Goal: Task Accomplishment & Management: Manage account settings

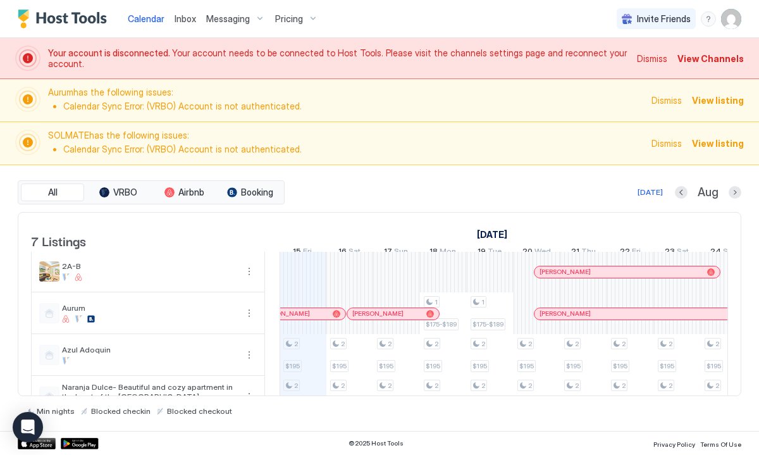
scroll to position [90, 0]
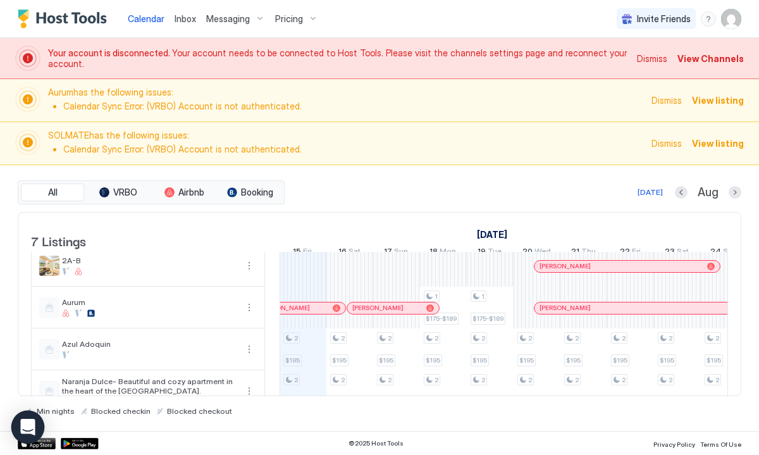
click at [26, 427] on icon "Open Intercom Messenger" at bounding box center [27, 427] width 15 height 16
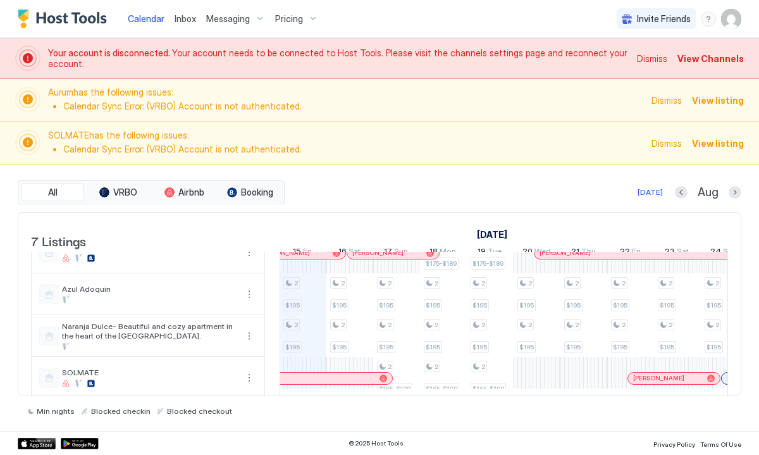
scroll to position [144, 0]
click at [290, 15] on span "Pricing" at bounding box center [289, 18] width 28 height 11
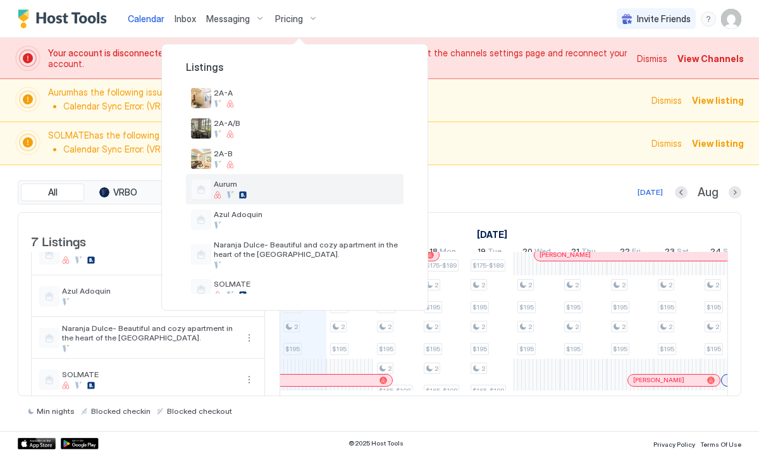
scroll to position [57, 0]
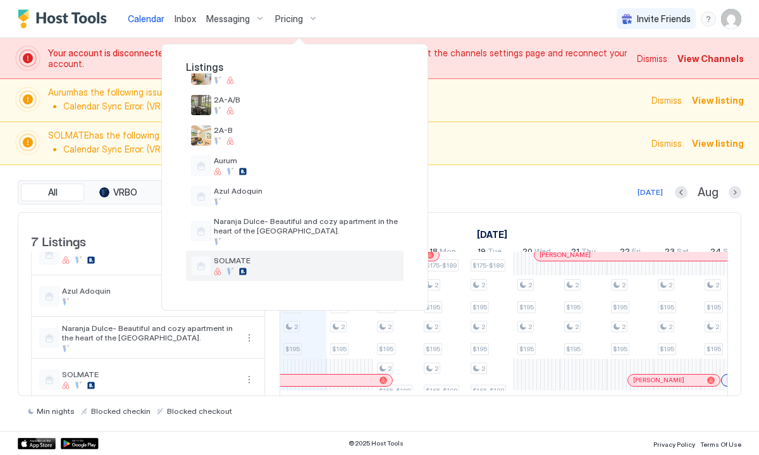
click at [227, 261] on span "SOLMATE" at bounding box center [306, 260] width 185 height 9
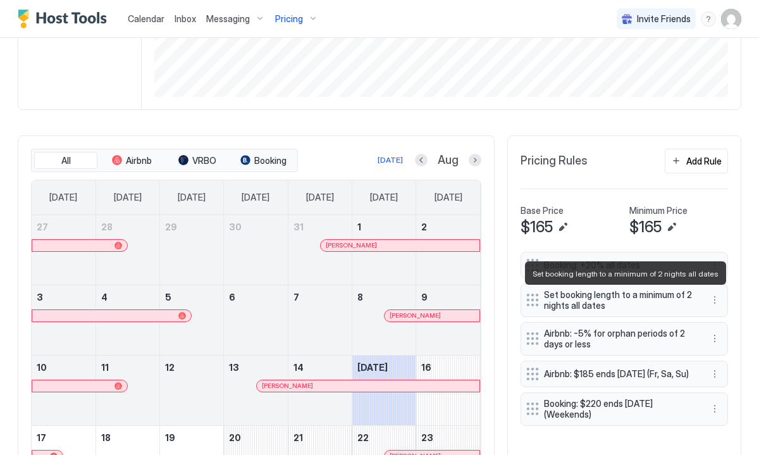
scroll to position [366, 0]
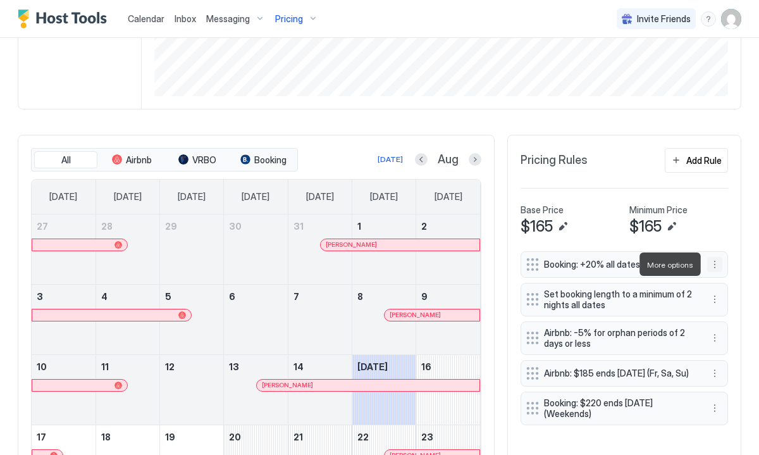
click at [714, 263] on button "More options" at bounding box center [714, 264] width 15 height 15
click at [735, 319] on span "Delete" at bounding box center [738, 322] width 23 height 9
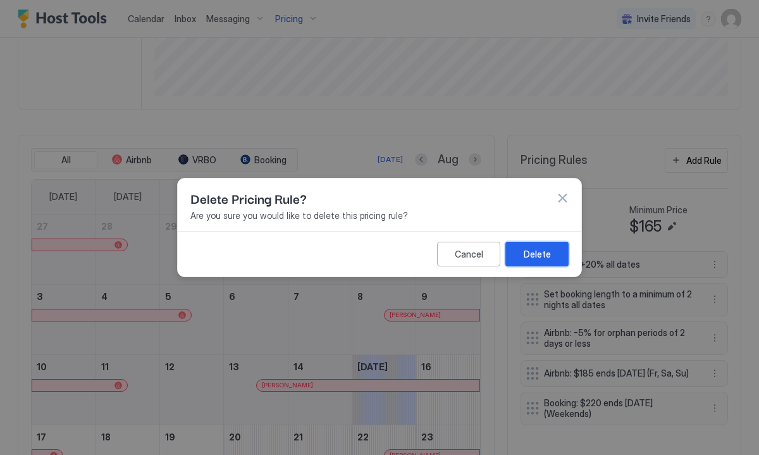
click at [547, 251] on div "Delete" at bounding box center [537, 253] width 27 height 13
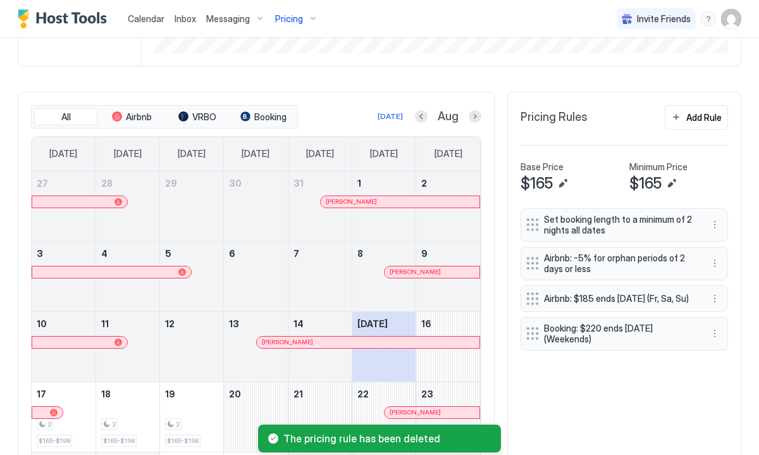
scroll to position [323, 0]
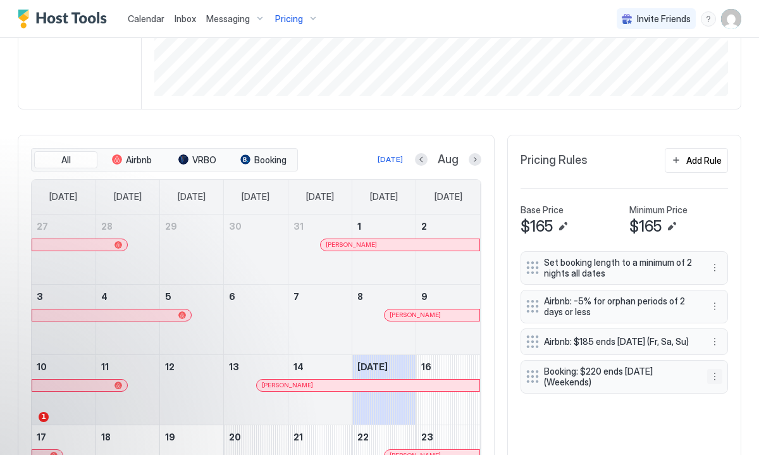
click at [714, 383] on button "More options" at bounding box center [714, 376] width 15 height 15
click at [730, 439] on span "Delete" at bounding box center [738, 441] width 23 height 9
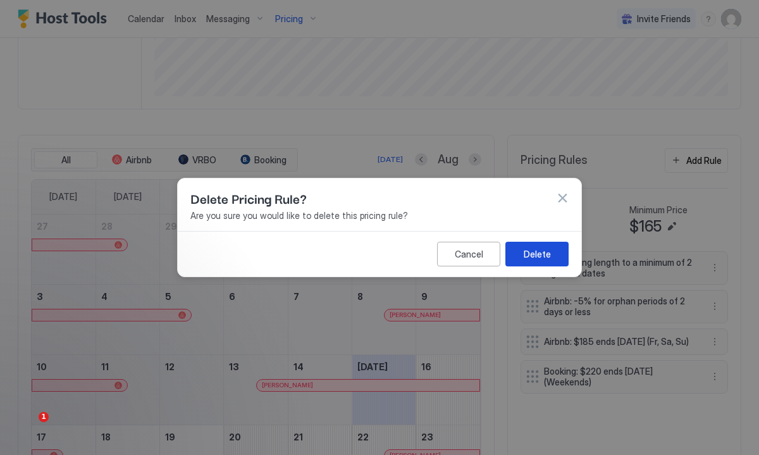
click at [545, 252] on div "Delete" at bounding box center [537, 253] width 27 height 13
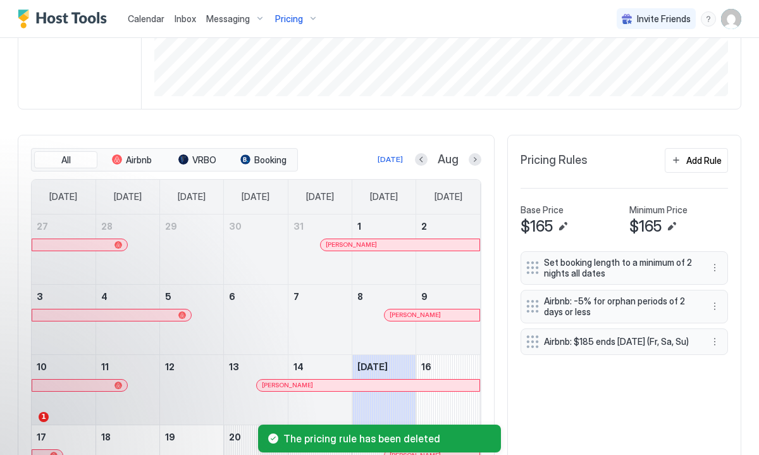
click at [662, 226] on span "$165" at bounding box center [646, 226] width 32 height 19
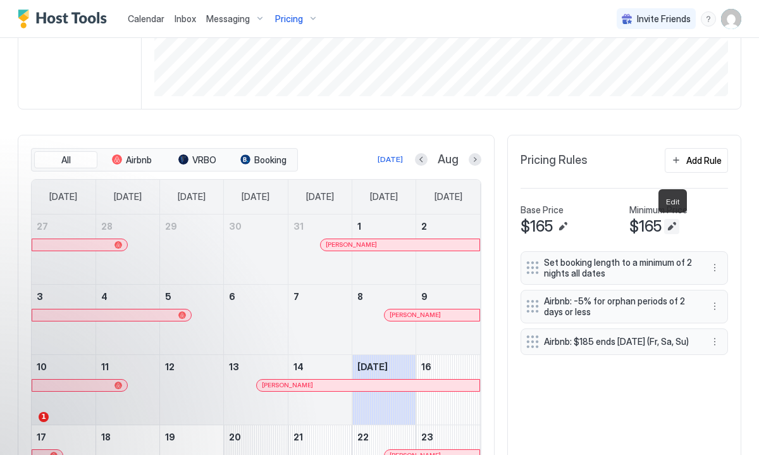
click at [675, 225] on button "Edit" at bounding box center [671, 226] width 15 height 15
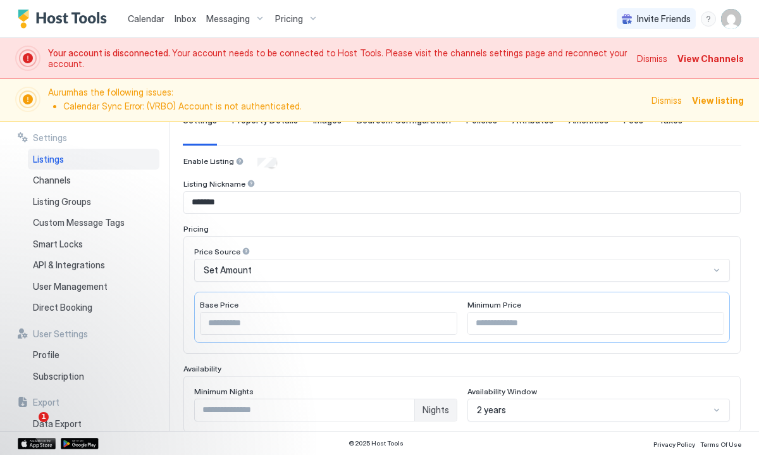
scroll to position [113, 0]
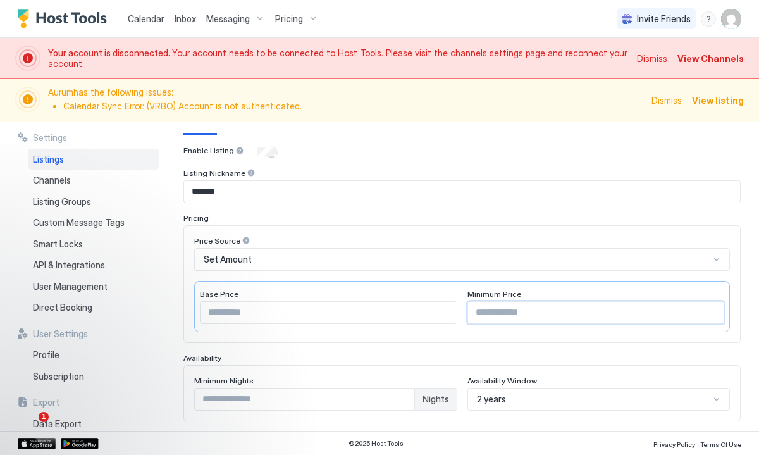
drag, startPoint x: 494, startPoint y: 311, endPoint x: 452, endPoint y: 311, distance: 41.1
click at [452, 311] on div "Base Price *** Minimum Price ***" at bounding box center [462, 306] width 536 height 51
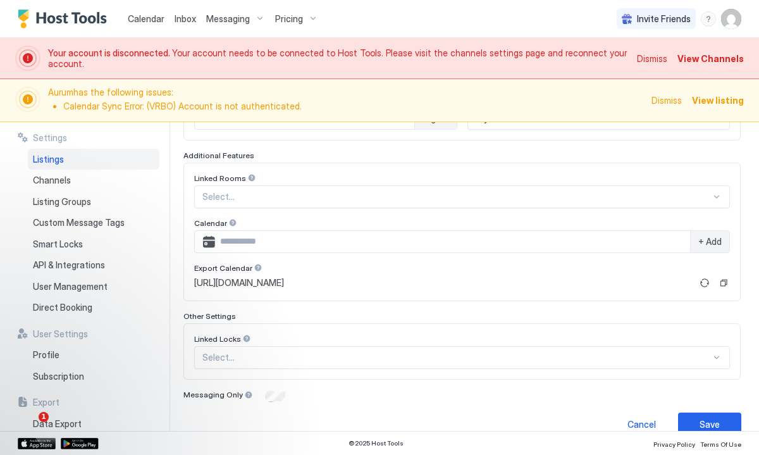
scroll to position [414, 0]
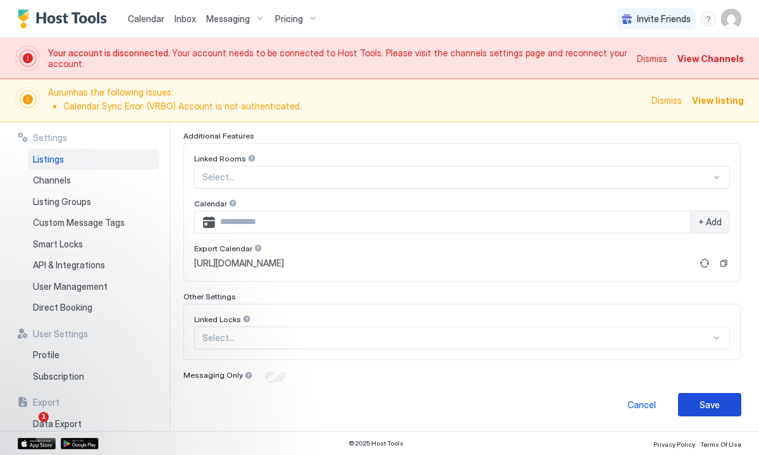
type input "***"
click at [714, 403] on div "Save" at bounding box center [710, 404] width 20 height 13
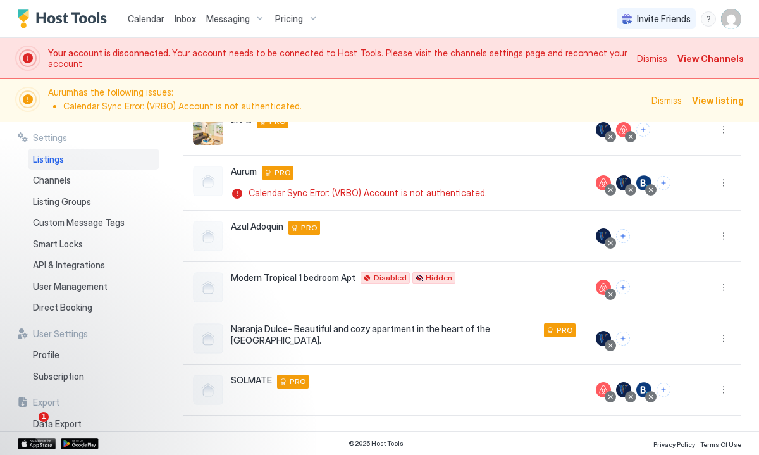
scroll to position [240, 0]
click at [133, 16] on span "Calendar" at bounding box center [146, 18] width 37 height 11
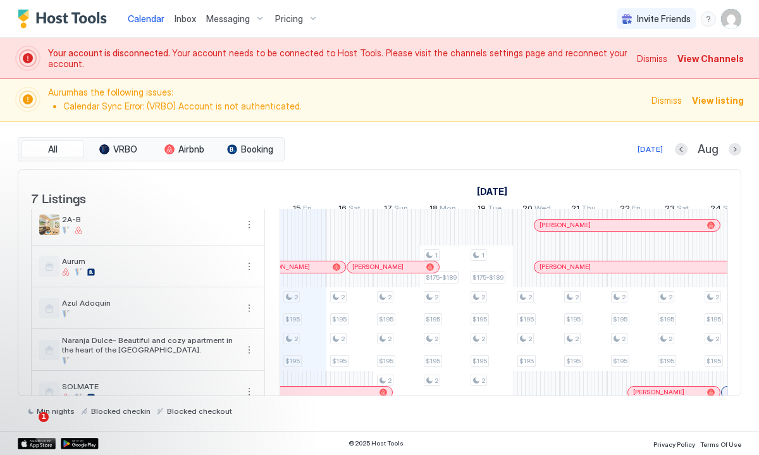
scroll to position [116, 0]
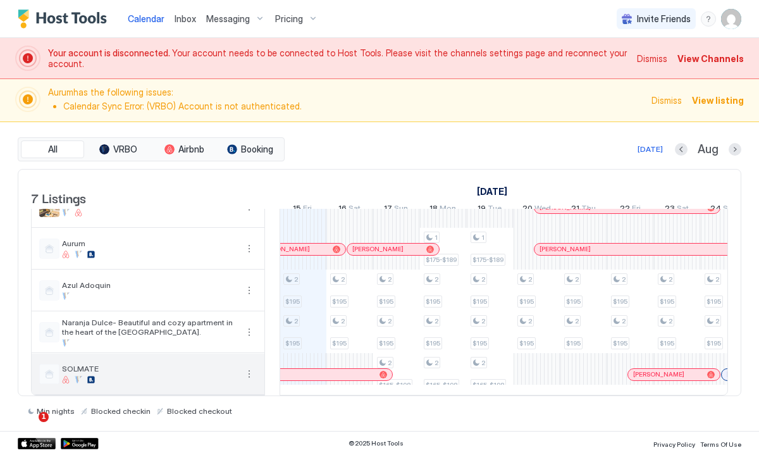
click at [165, 370] on span "SOLMATE" at bounding box center [149, 368] width 175 height 9
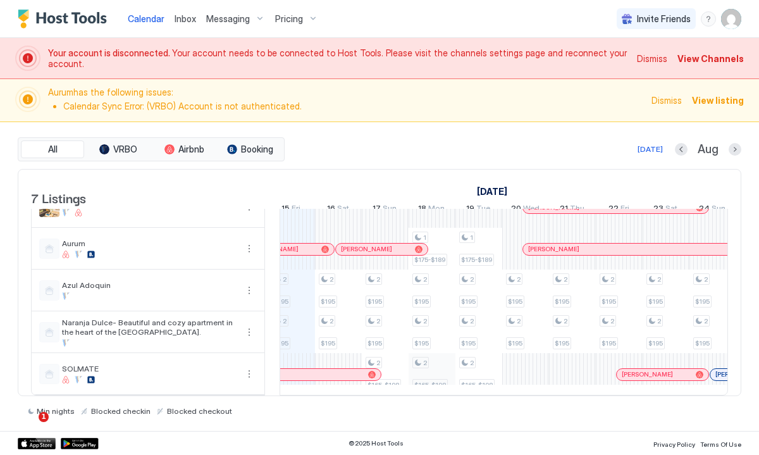
scroll to position [0, 0]
click at [392, 383] on div "2 $195 2 $195 2 $195 2 $195 2 $195 2 $195 2 $165-$185 1 $175-$189 2 $195 2 $195…" at bounding box center [733, 249] width 2341 height 292
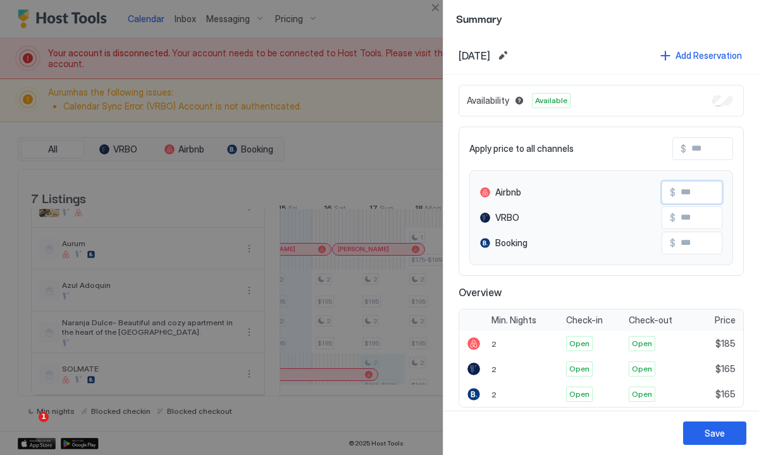
click at [686, 199] on input "Input Field" at bounding box center [726, 193] width 101 height 22
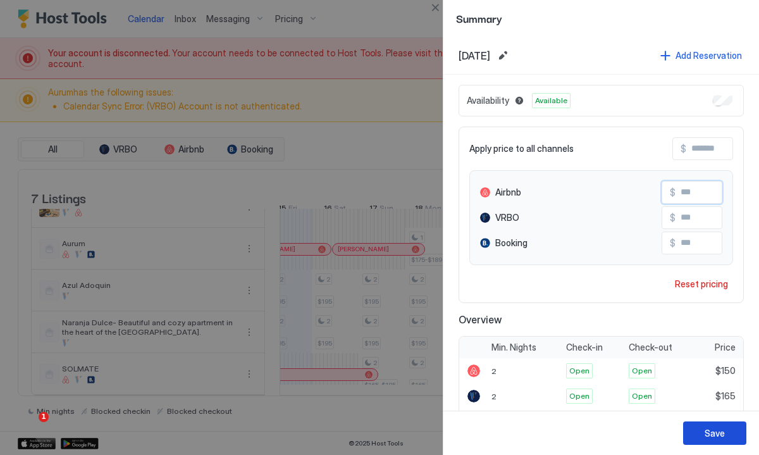
type input "***"
click at [709, 432] on div "Save" at bounding box center [715, 433] width 20 height 13
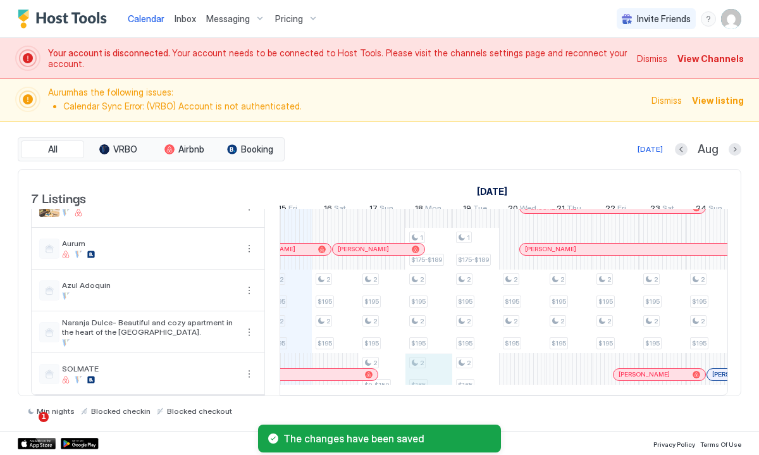
click at [424, 379] on div "2 $195 2 $195 2 $195 2 $195 2 $195 2 $195 2 $0-$150 1 $175-$189 2 $195 2 $195 2…" at bounding box center [733, 249] width 2341 height 292
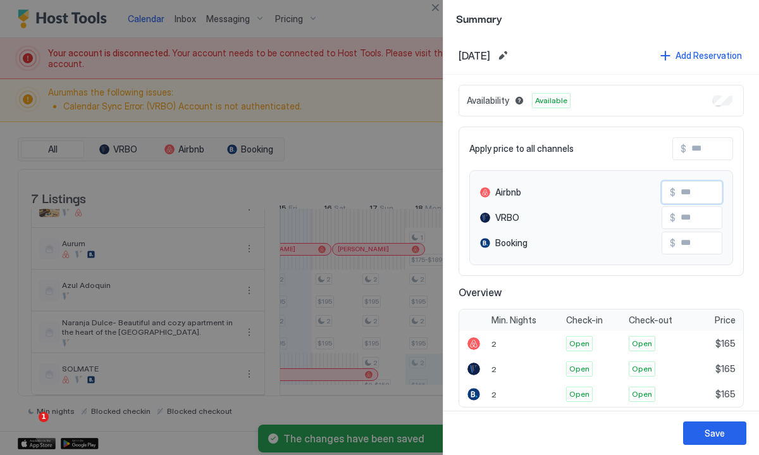
drag, startPoint x: 699, startPoint y: 190, endPoint x: 655, endPoint y: 193, distance: 43.8
click at [656, 191] on div "Airbnb $" at bounding box center [601, 192] width 242 height 23
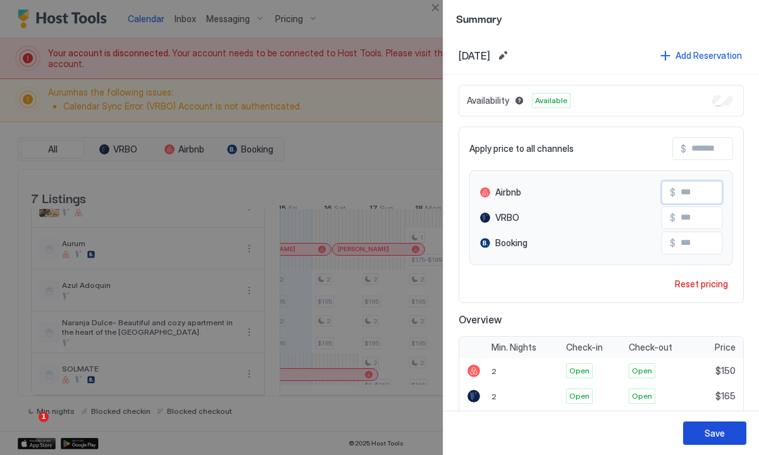
type input "***"
click at [699, 432] on button "Save" at bounding box center [714, 432] width 63 height 23
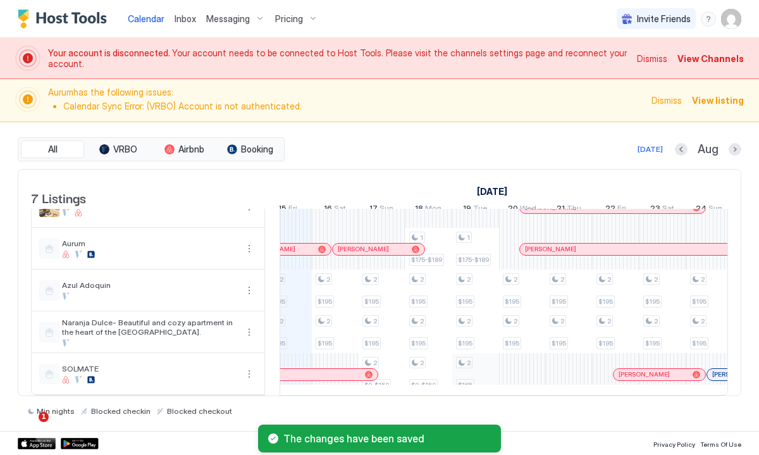
click at [471, 371] on div "2 $195 2 $195 2 $195 2 $195 2 $195 2 $195 2 $0-$150 1 $175-$189 2 $195 2 $195 2…" at bounding box center [733, 249] width 2341 height 292
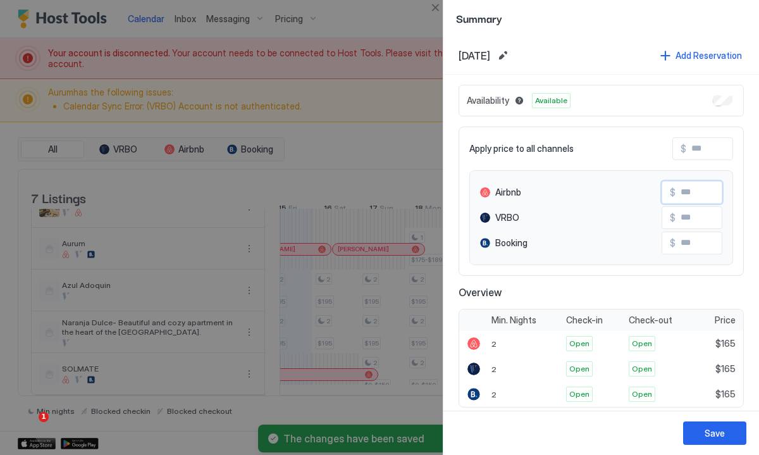
click at [698, 189] on input "Input Field" at bounding box center [726, 193] width 101 height 22
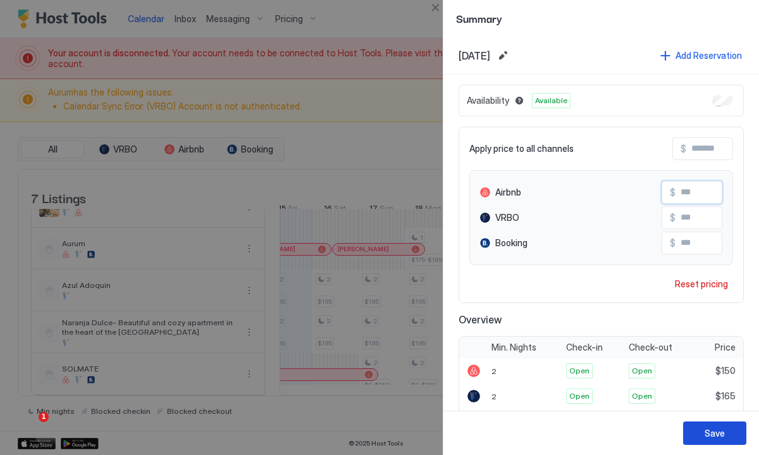
type input "***"
click at [717, 435] on div "Save" at bounding box center [715, 433] width 20 height 13
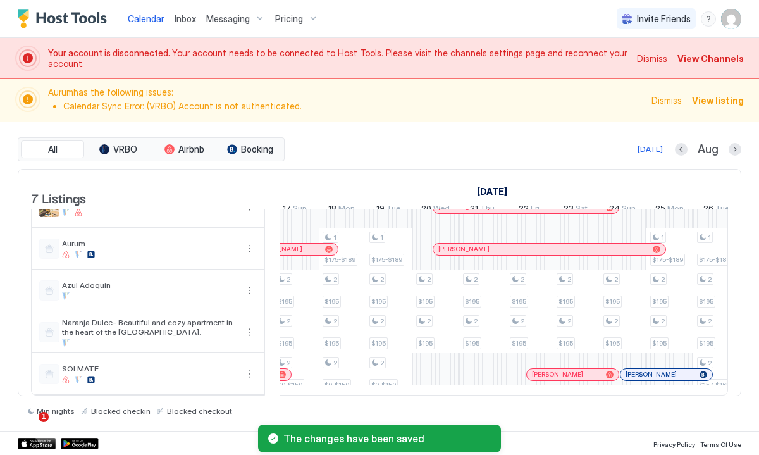
scroll to position [0, 828]
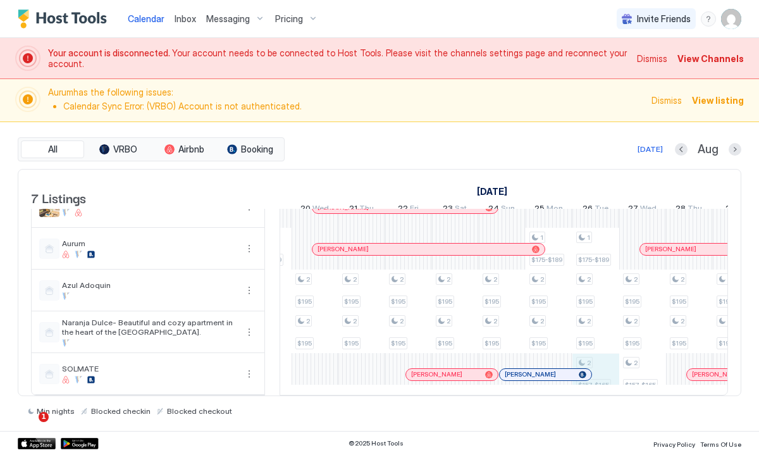
click at [610, 374] on div "2 $195 2 $195 2 $195 2 $195 2 $195 2 $195 2 $0-$150 1 $175-$189 2 $195 2 $195 2…" at bounding box center [525, 249] width 2341 height 292
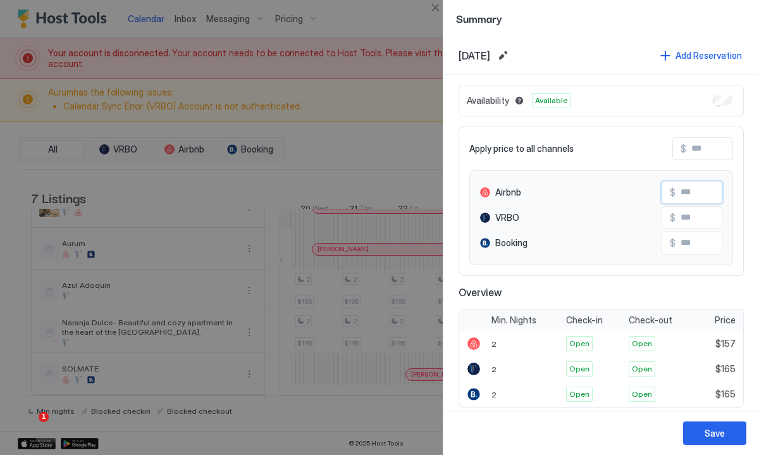
drag, startPoint x: 701, startPoint y: 194, endPoint x: 640, endPoint y: 194, distance: 60.1
click at [640, 194] on div "Airbnb $" at bounding box center [601, 192] width 242 height 23
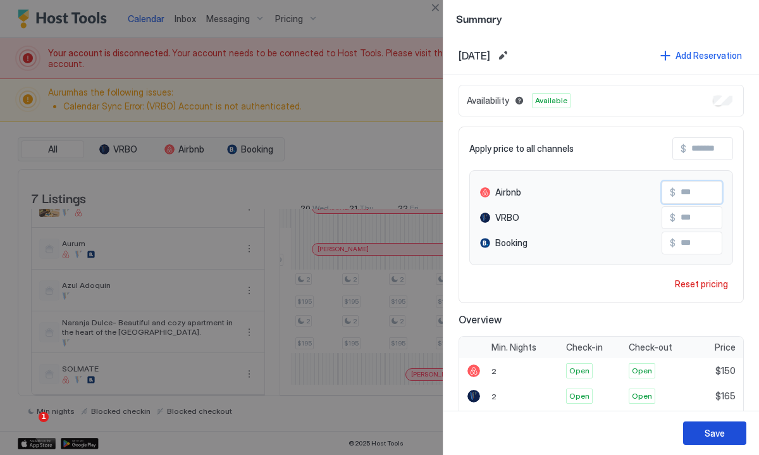
type input "***"
click at [714, 432] on div "Save" at bounding box center [715, 433] width 20 height 13
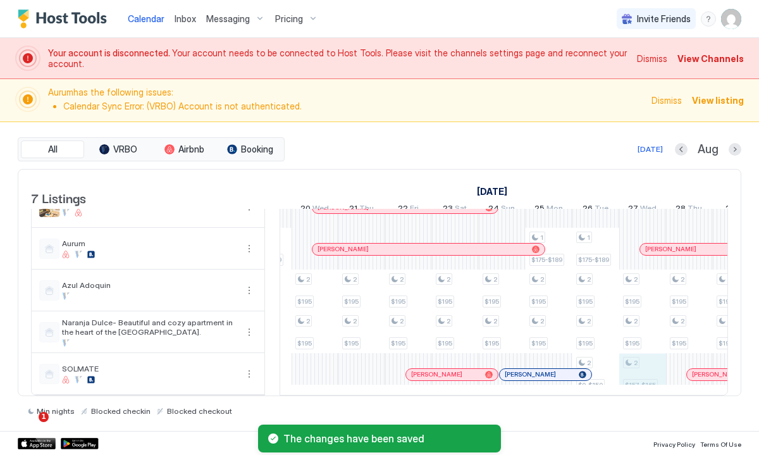
click at [652, 385] on div "2 $195 2 $195 2 $195 2 $195 2 $195 2 $195 2 $165-$185 1 $175-$189 2 $195 2 $195…" at bounding box center [525, 249] width 2341 height 292
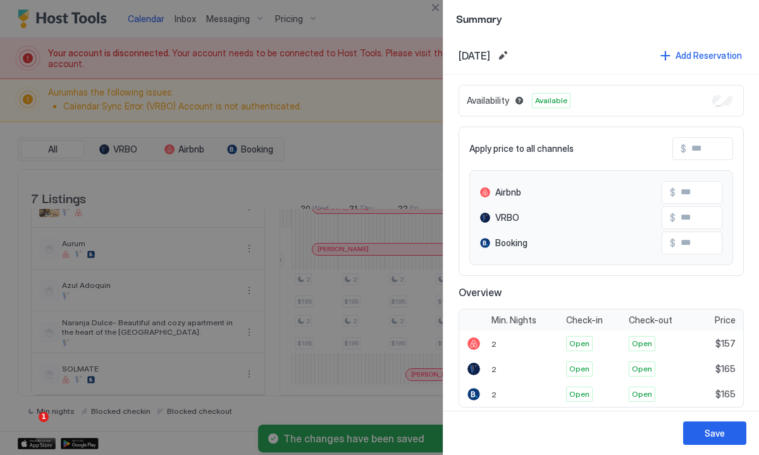
click at [709, 151] on input "Input Field" at bounding box center [737, 149] width 101 height 22
type input "*"
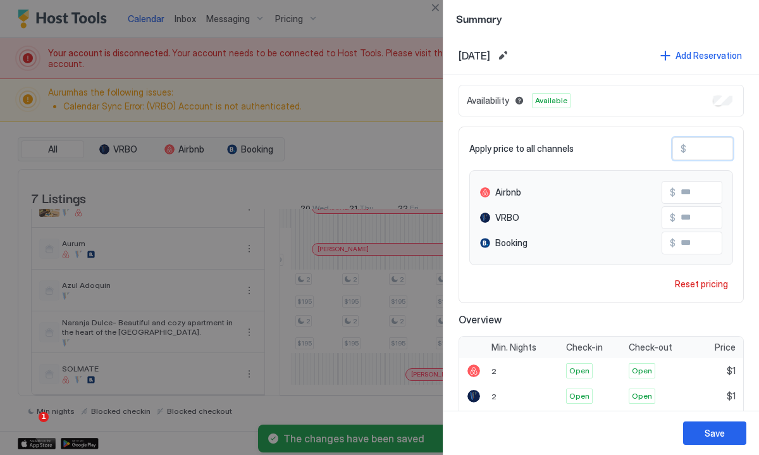
type input "**"
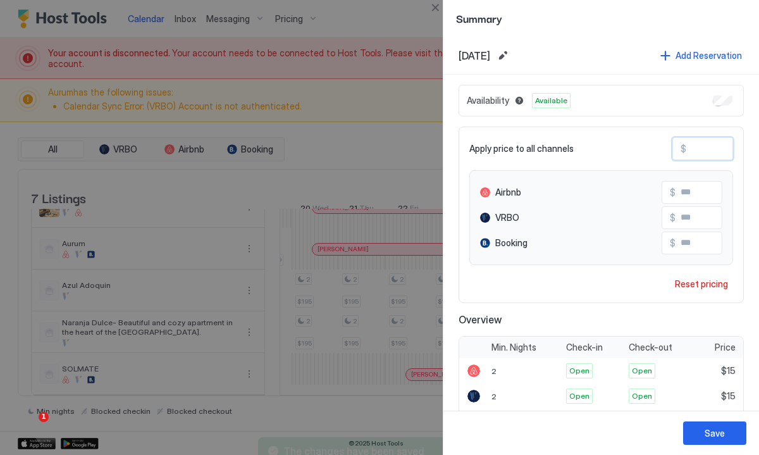
type input "***"
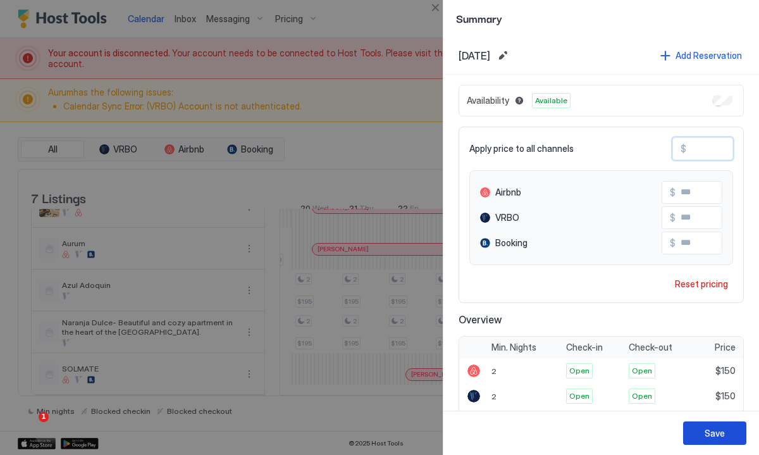
click at [703, 433] on button "Save" at bounding box center [714, 432] width 63 height 23
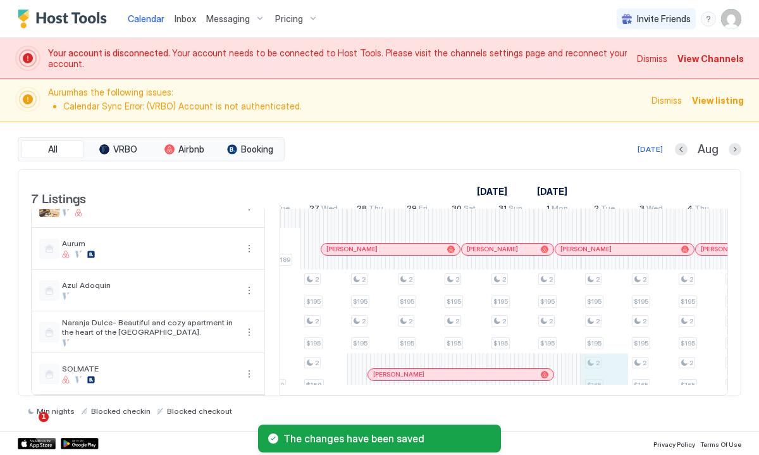
click at [599, 378] on div "2 $195 2 $195 2 $195 2 $195 2 $195 2 $195 2 $165-$185 1 $175-$189 2 $195 2 $195…" at bounding box center [206, 249] width 2341 height 292
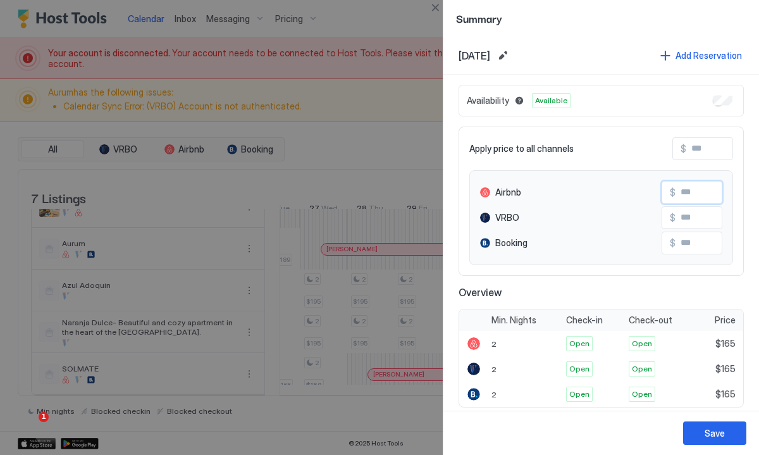
click at [695, 194] on input "Input Field" at bounding box center [726, 193] width 101 height 22
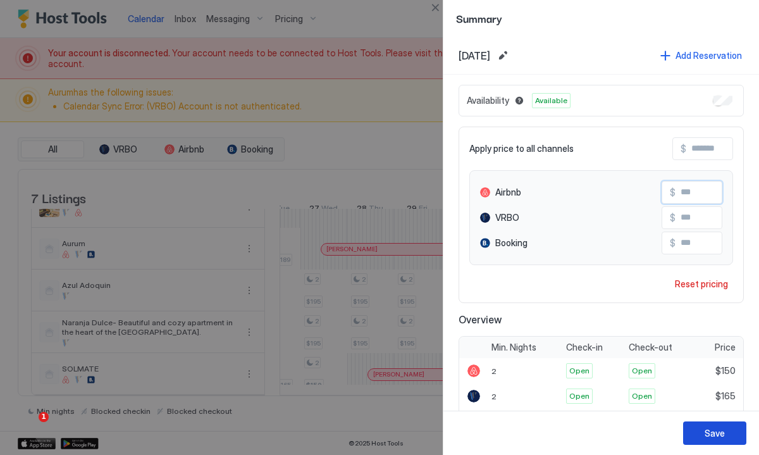
type input "***"
click at [707, 434] on div "Save" at bounding box center [715, 433] width 20 height 13
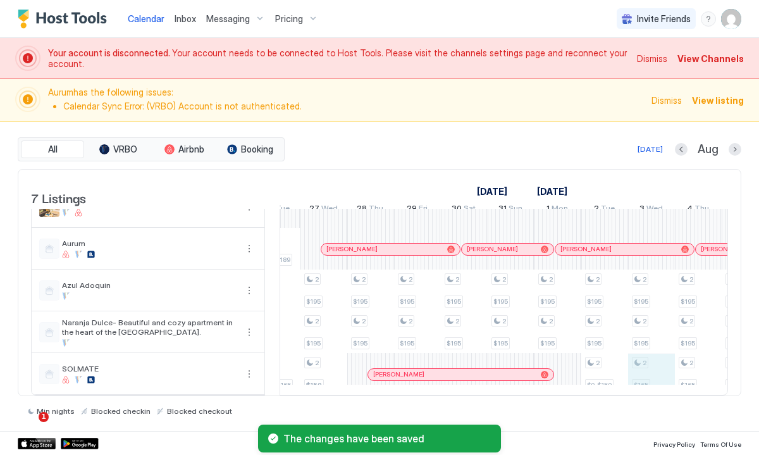
click at [651, 389] on div "2 $195 2 $195 2 $195 2 $195 2 $195 2 $195 2 $150-$165 1 $175-$189 2 $195 2 $195…" at bounding box center [206, 249] width 2341 height 292
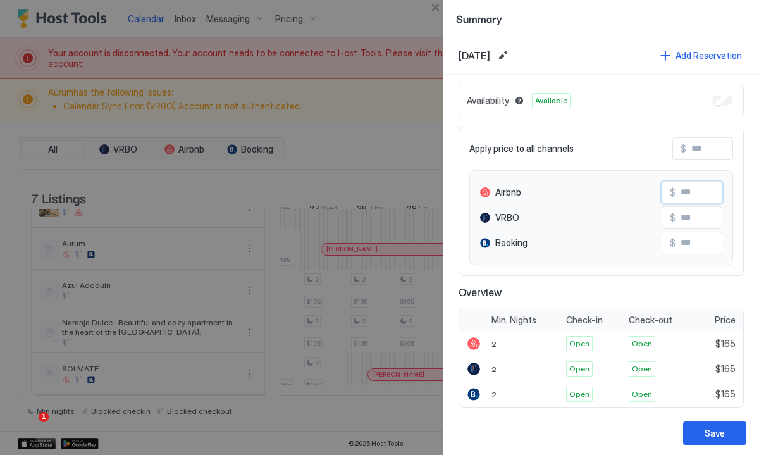
click at [696, 195] on input "Input Field" at bounding box center [726, 193] width 101 height 22
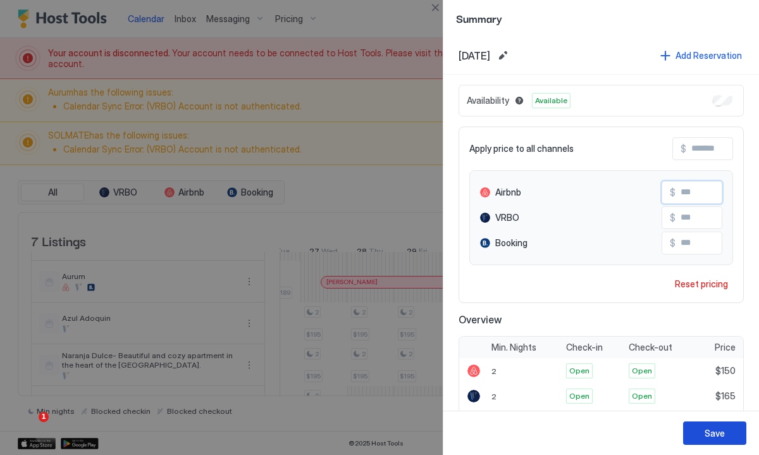
type input "***"
click at [714, 430] on div "Save" at bounding box center [715, 433] width 20 height 13
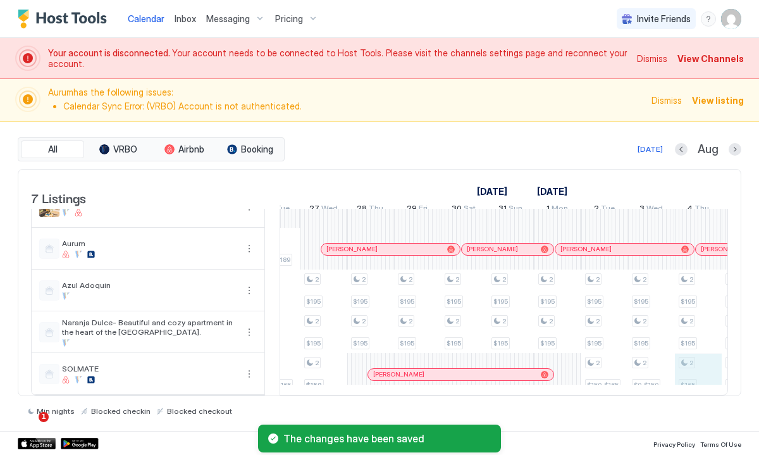
click at [689, 373] on div "2 $195 2 $195 2 $195 2 $195 2 $195 2 $195 2 $150-$165 1 $175-$189 2 $195 2 $195…" at bounding box center [206, 249] width 2341 height 292
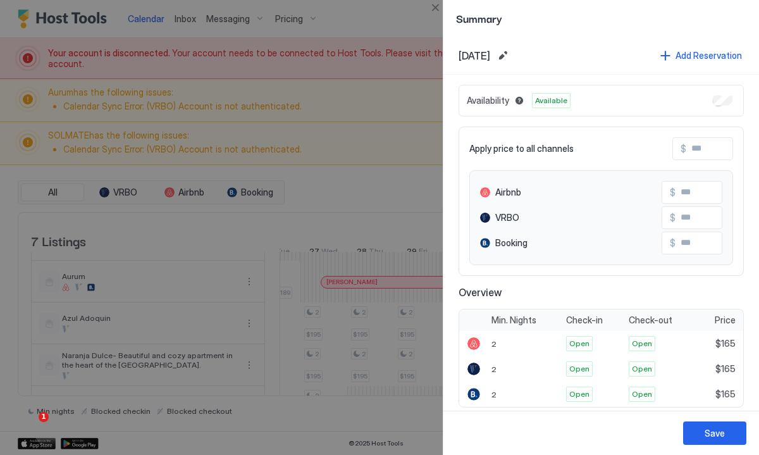
click at [606, 435] on div "Save" at bounding box center [602, 433] width 316 height 44
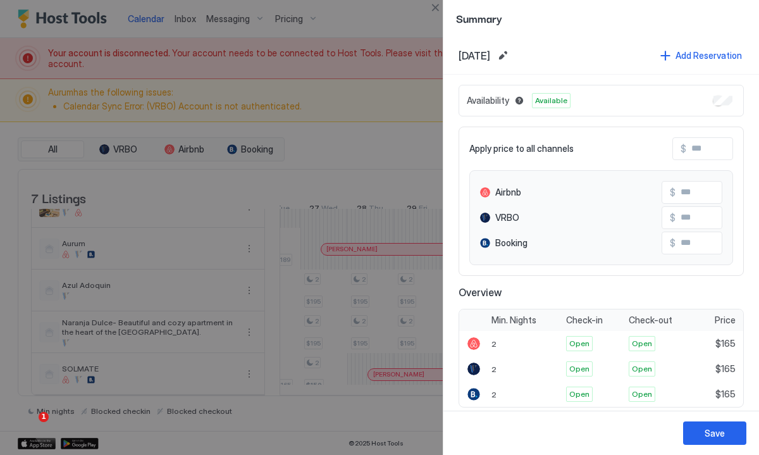
click at [711, 144] on input "Input Field" at bounding box center [737, 149] width 101 height 22
type input "*"
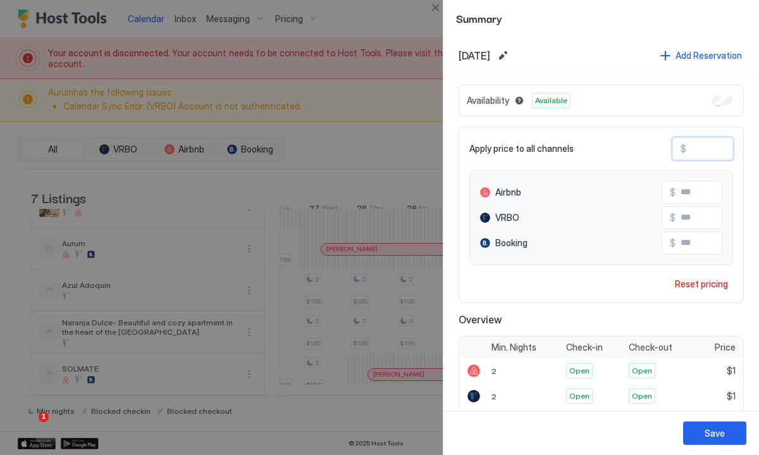
type input "**"
type input "***"
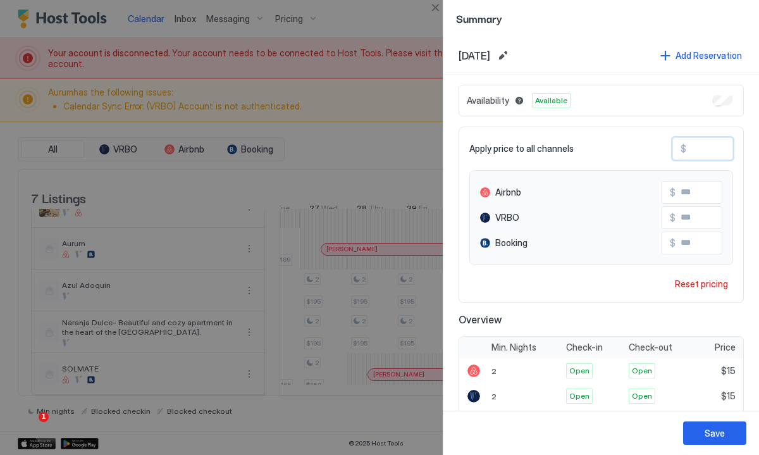
type input "***"
click at [714, 433] on div "Save" at bounding box center [715, 433] width 20 height 13
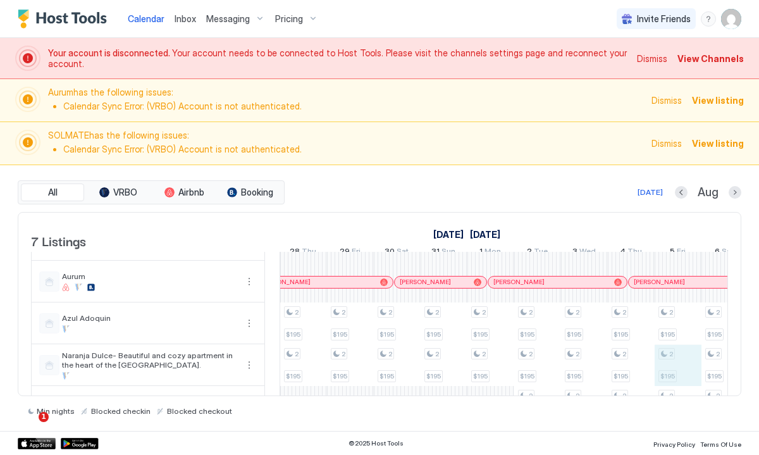
click at [684, 383] on div "2 $195 2 $195 2 $195 2 $195 2 $195 2 $195 2 $150-$165 1 $175-$189 2 $195 2 $195…" at bounding box center [139, 282] width 2341 height 292
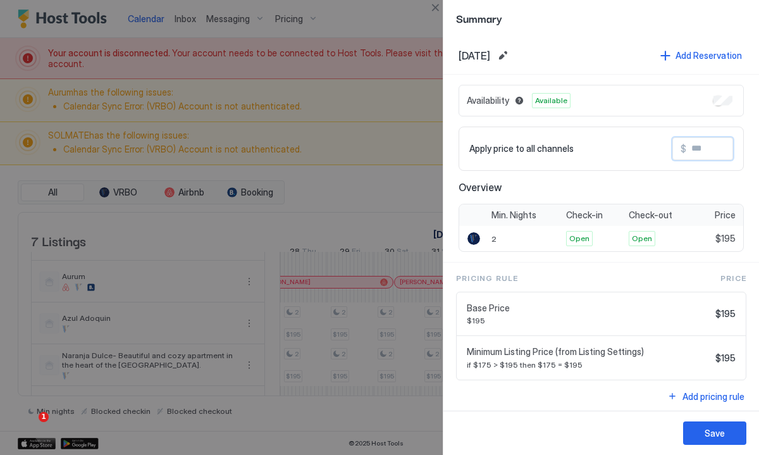
click at [714, 147] on input "Input Field" at bounding box center [737, 149] width 101 height 22
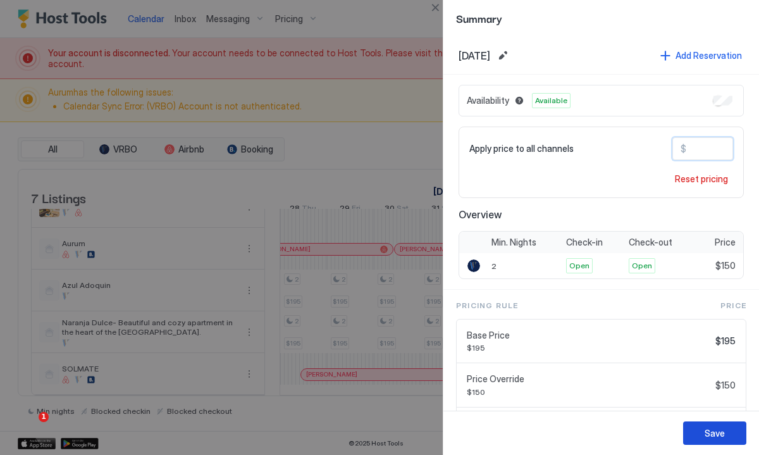
type input "***"
click at [705, 432] on div "Save" at bounding box center [715, 433] width 20 height 13
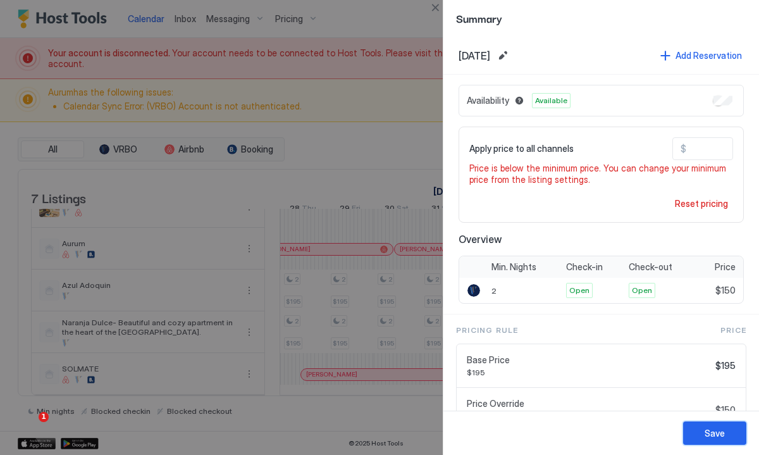
click at [706, 432] on div "Save" at bounding box center [715, 433] width 20 height 13
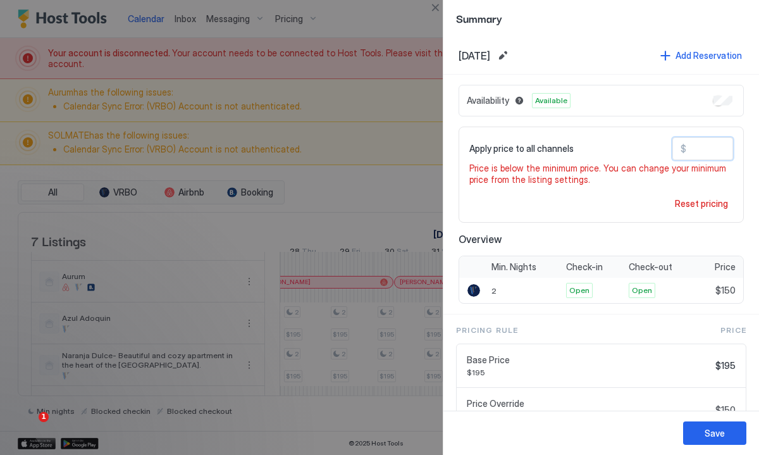
drag, startPoint x: 706, startPoint y: 145, endPoint x: 673, endPoint y: 145, distance: 32.9
click at [673, 145] on div "$ ***" at bounding box center [703, 148] width 61 height 23
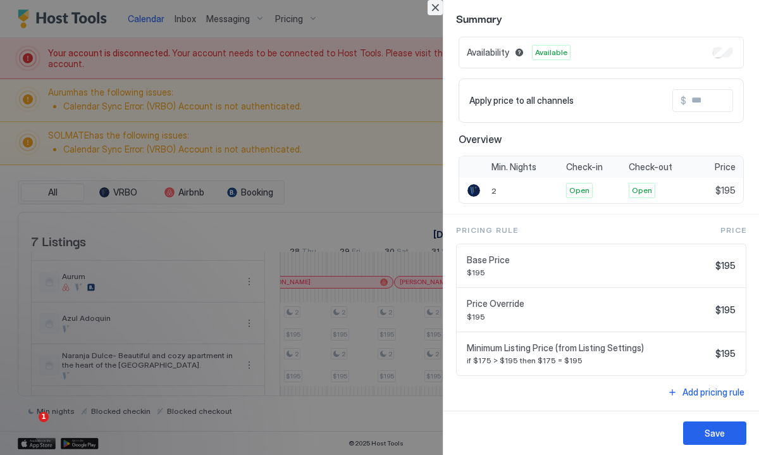
click at [437, 5] on button "Close" at bounding box center [435, 7] width 15 height 15
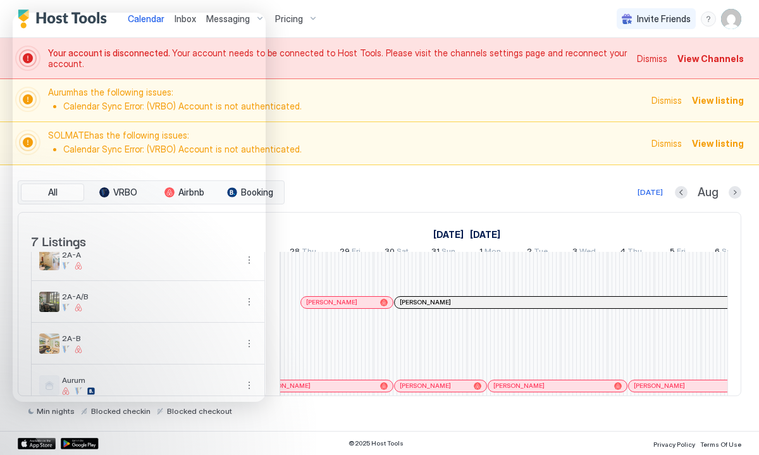
scroll to position [3, 0]
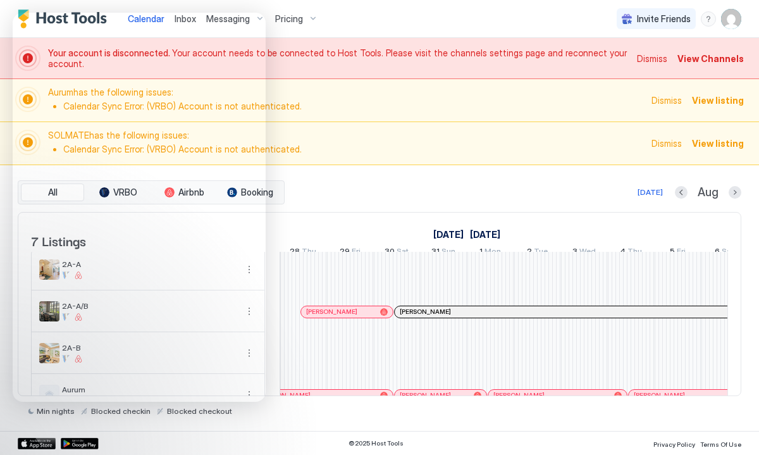
click at [618, 425] on div "All VRBO Airbnb Booking [DATE] [DATE] Listings [DATE] [DATE] [DATE] 31 Thu 1 Fr…" at bounding box center [380, 298] width 724 height 266
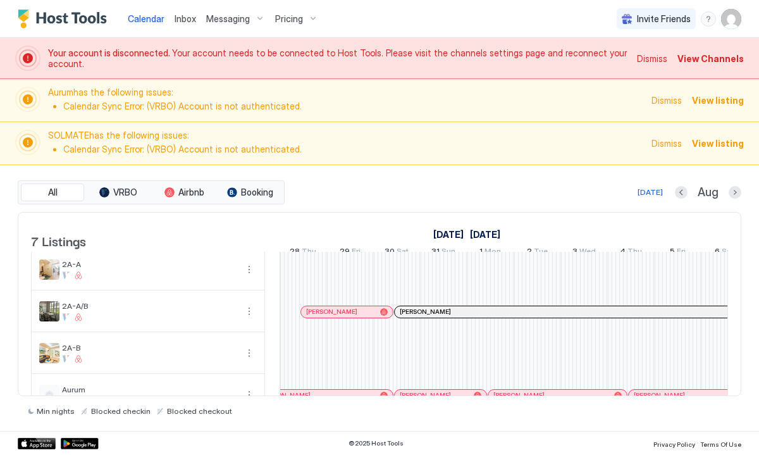
click at [291, 15] on span "Pricing" at bounding box center [289, 18] width 28 height 11
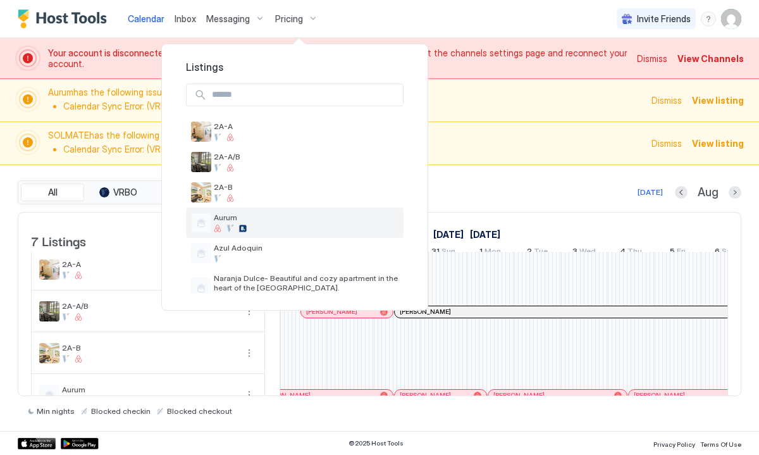
scroll to position [57, 0]
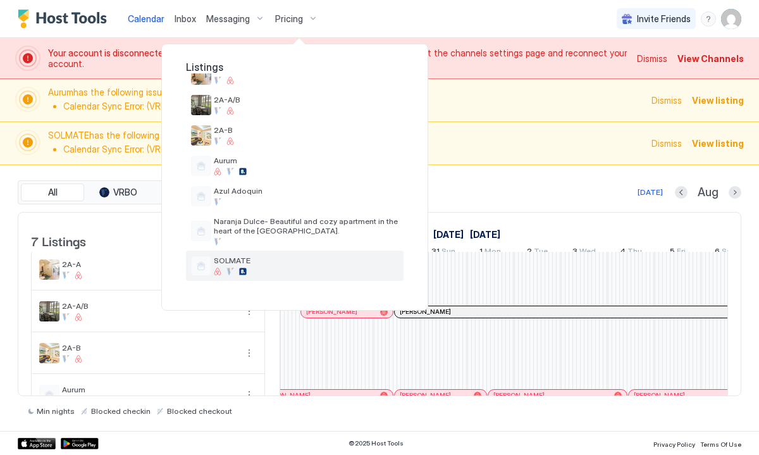
click at [234, 258] on span "SOLMATE" at bounding box center [306, 260] width 185 height 9
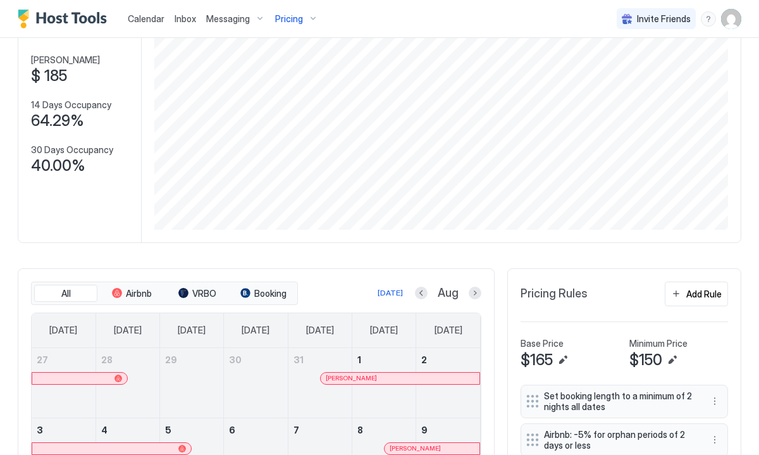
scroll to position [341, 0]
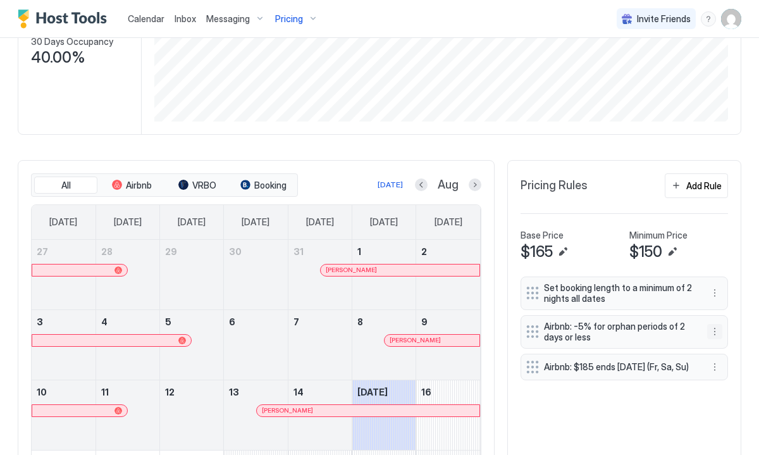
click at [713, 328] on button "More options" at bounding box center [714, 331] width 15 height 15
click at [725, 352] on div "Edit" at bounding box center [727, 349] width 28 height 9
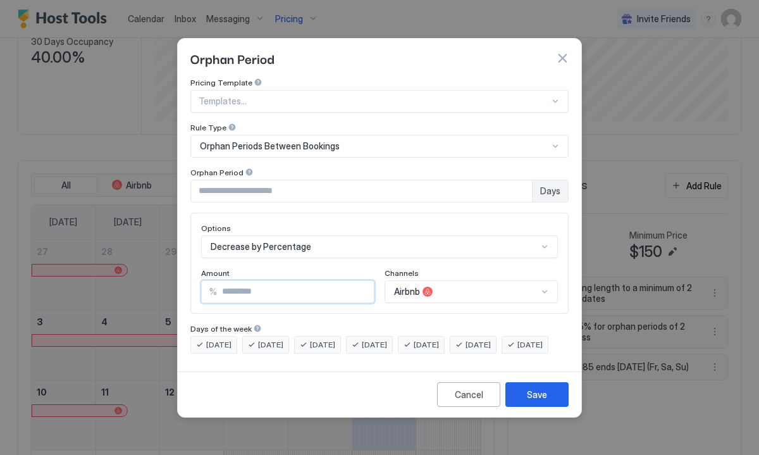
click at [246, 281] on input "*" at bounding box center [295, 292] width 157 height 22
type input "*"
type input "**"
click at [533, 401] on div "Save" at bounding box center [537, 394] width 20 height 13
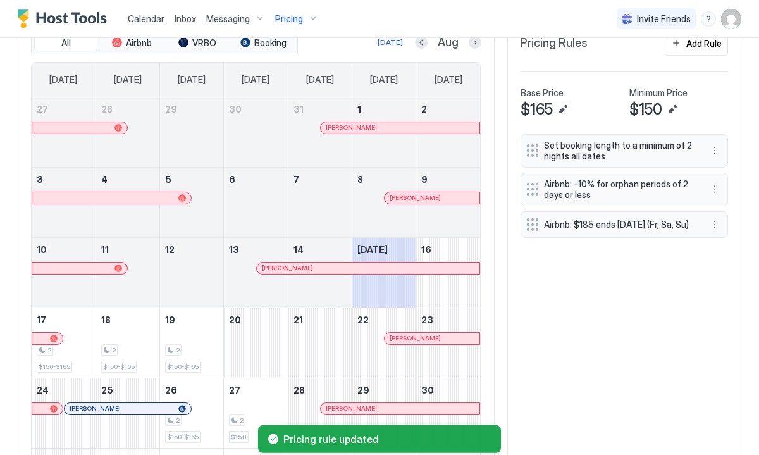
scroll to position [441, 0]
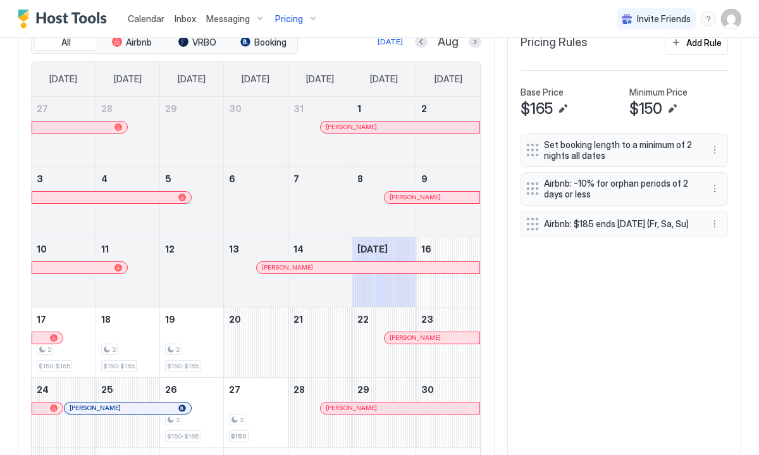
click at [707, 36] on div "Invite Friends LR" at bounding box center [679, 18] width 125 height 37
click at [705, 43] on div "Add Rule" at bounding box center [704, 42] width 35 height 13
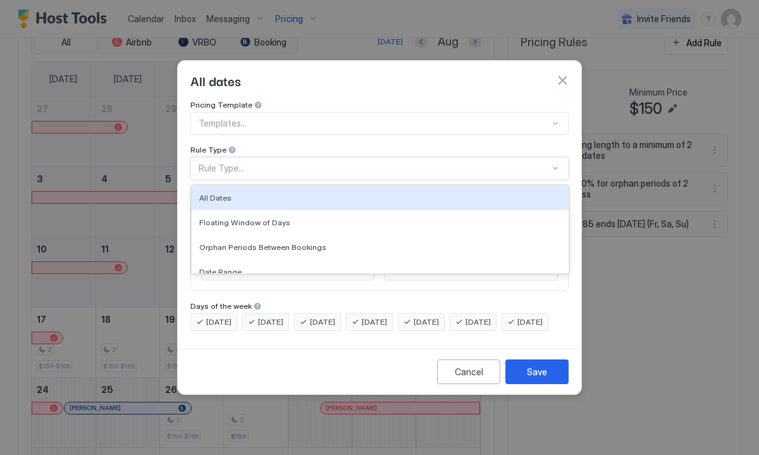
click at [411, 163] on div "Rule Type..." at bounding box center [374, 168] width 351 height 11
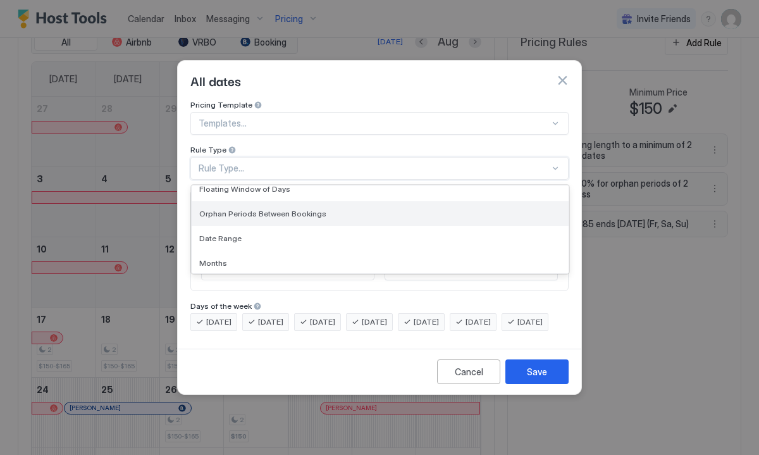
scroll to position [38, 0]
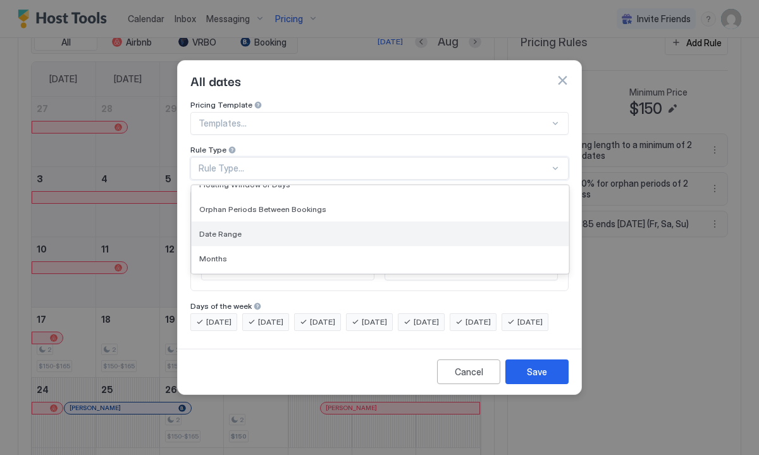
click at [333, 229] on div "Date Range" at bounding box center [380, 233] width 362 height 9
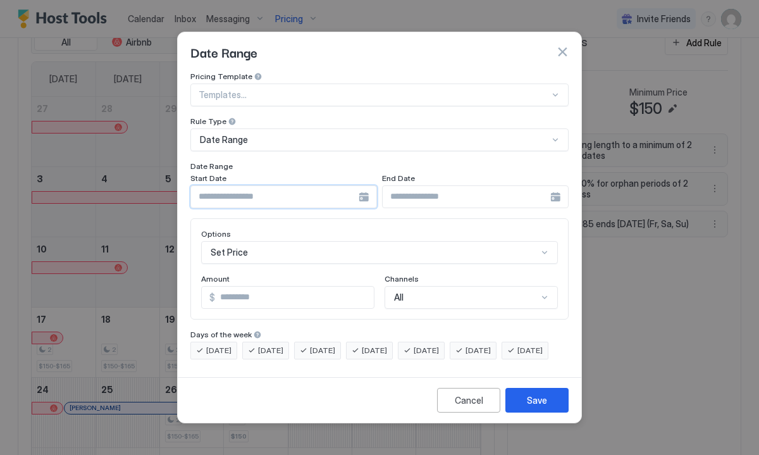
click at [309, 186] on input "Input Field" at bounding box center [275, 197] width 168 height 22
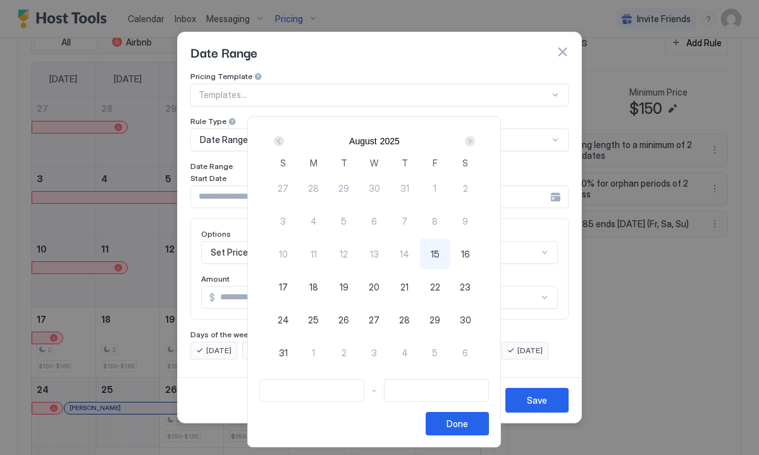
click at [475, 140] on div "Next" at bounding box center [470, 141] width 10 height 10
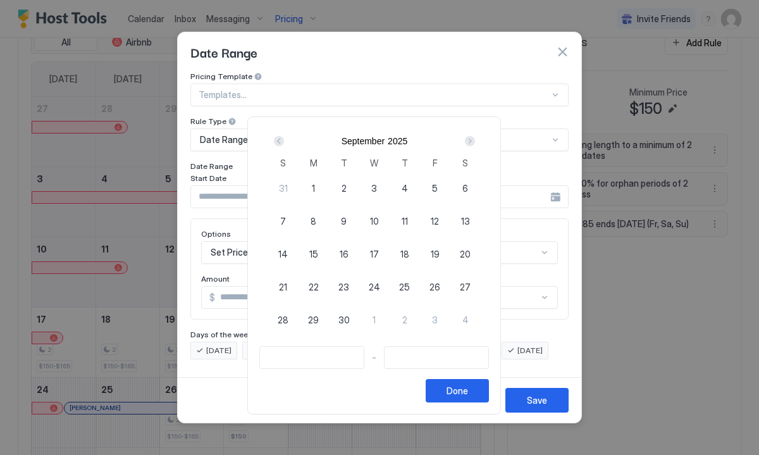
click at [323, 189] on div "1" at bounding box center [314, 188] width 30 height 30
type input "**********"
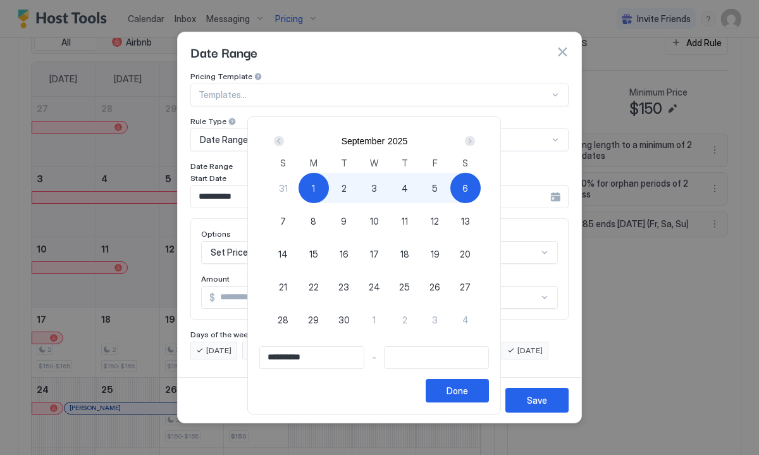
scroll to position [484, 0]
click at [475, 141] on div "Next" at bounding box center [470, 141] width 10 height 10
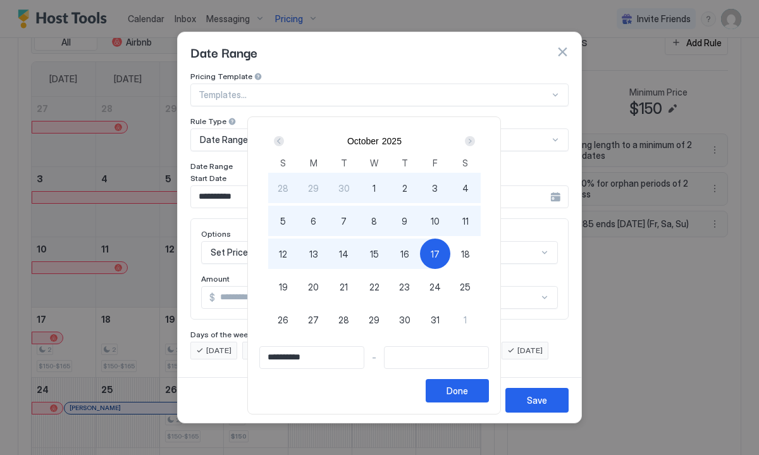
scroll to position [441, 0]
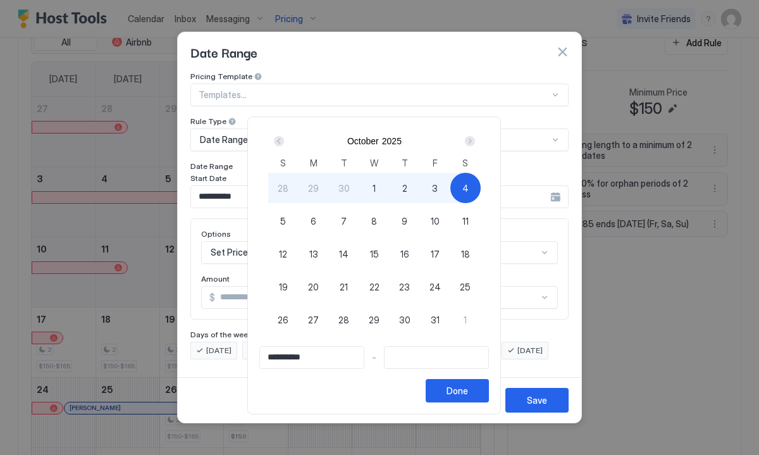
click at [475, 143] on div "Next" at bounding box center [470, 141] width 10 height 10
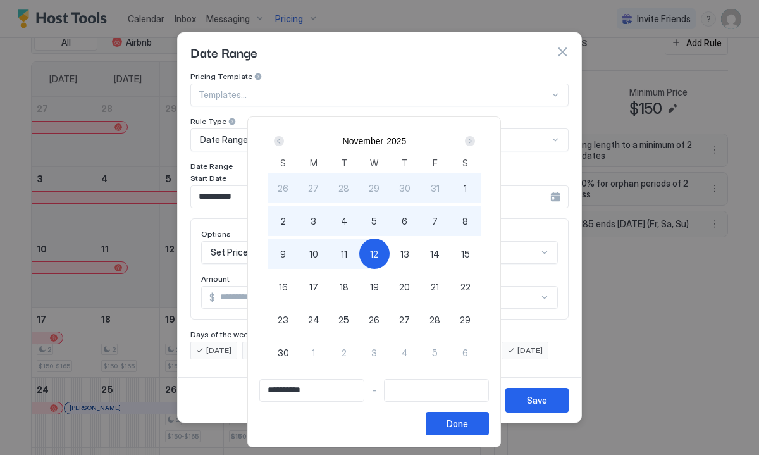
type input "**********"
click at [470, 259] on span "15" at bounding box center [465, 253] width 9 height 13
type input "**********"
click at [449, 426] on button "Done" at bounding box center [457, 423] width 63 height 23
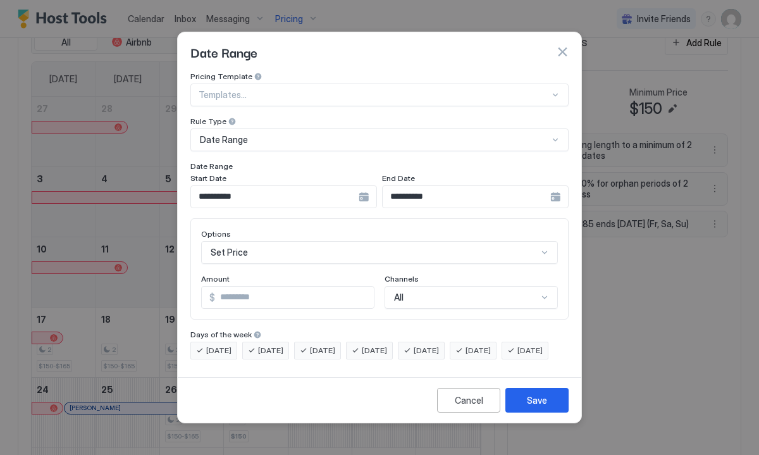
scroll to position [65, 0]
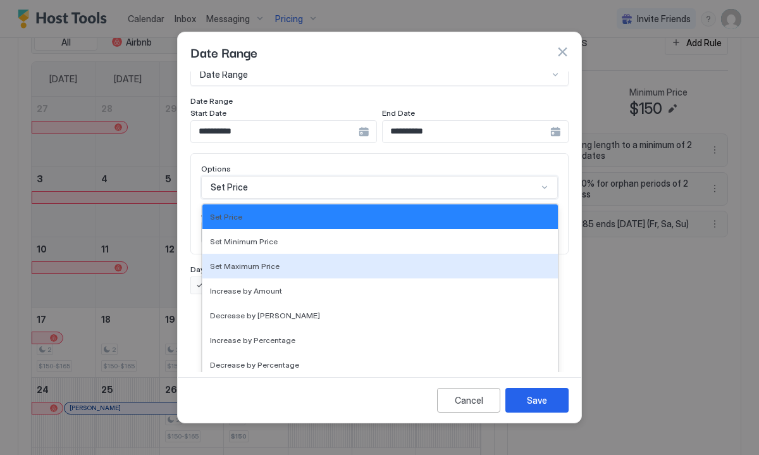
click at [327, 199] on div "Set Maximum Price, 3 of 17. 17 results available. Use Up and Down to choose opt…" at bounding box center [379, 187] width 357 height 23
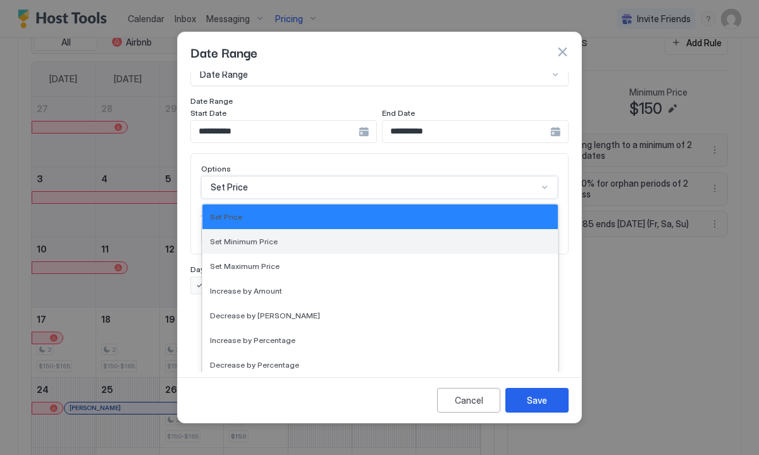
click at [318, 237] on div "Set Minimum Price" at bounding box center [380, 241] width 340 height 9
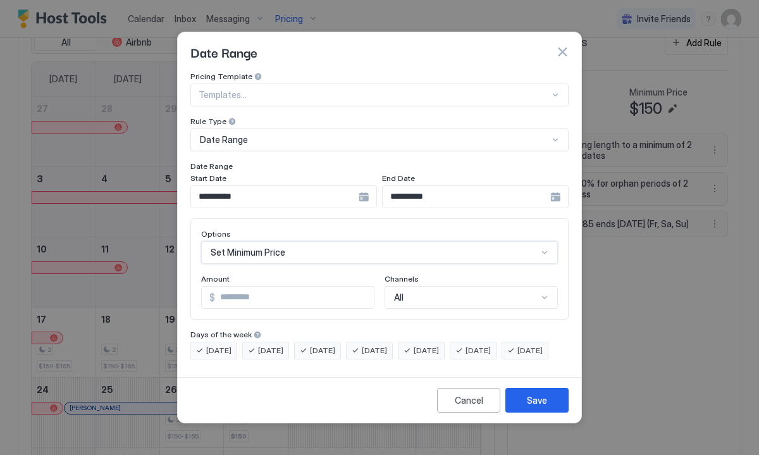
scroll to position [0, 0]
click at [252, 291] on input "*" at bounding box center [294, 298] width 159 height 22
type input "*"
type input "***"
click at [534, 407] on div "Save" at bounding box center [537, 400] width 20 height 13
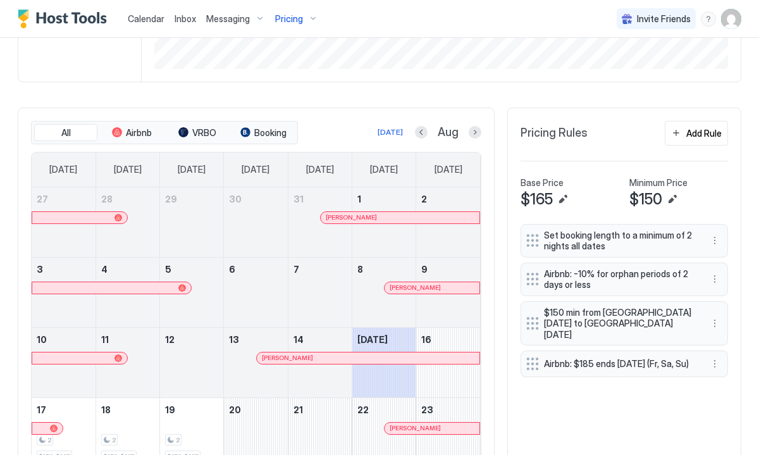
scroll to position [351, 0]
click at [476, 135] on button "Next month" at bounding box center [475, 132] width 13 height 13
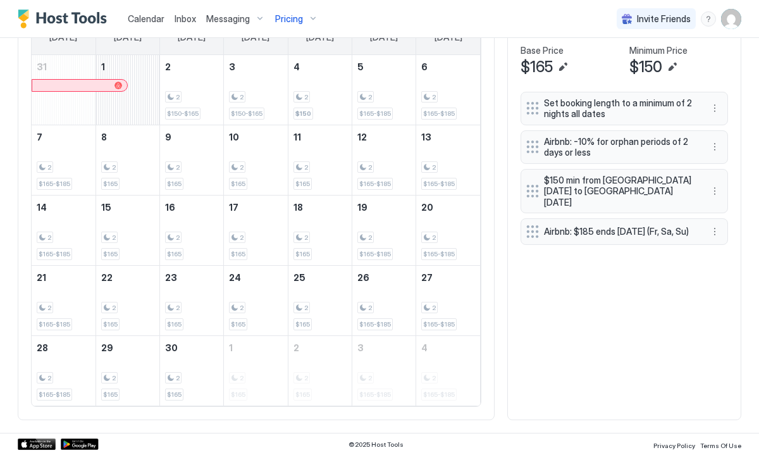
scroll to position [483, 0]
click at [713, 224] on button "More options" at bounding box center [714, 231] width 15 height 15
click at [725, 239] on div "Edit" at bounding box center [727, 241] width 28 height 9
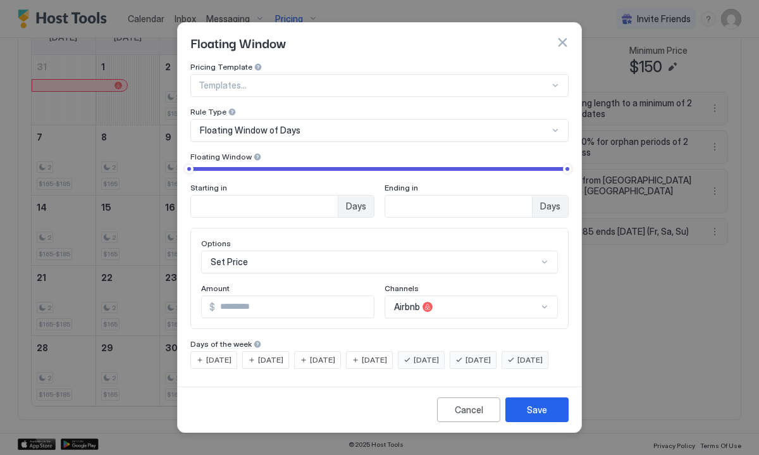
click at [394, 125] on div "Floating Window of Days" at bounding box center [374, 130] width 349 height 11
click at [292, 297] on input "***" at bounding box center [294, 307] width 159 height 22
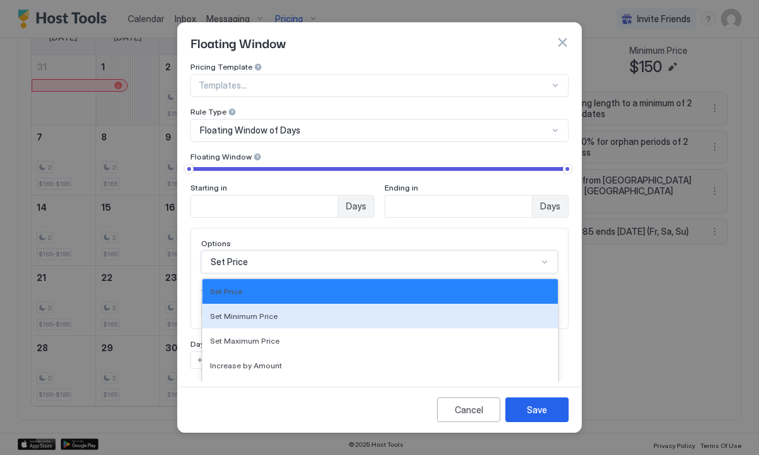
scroll to position [66, 0]
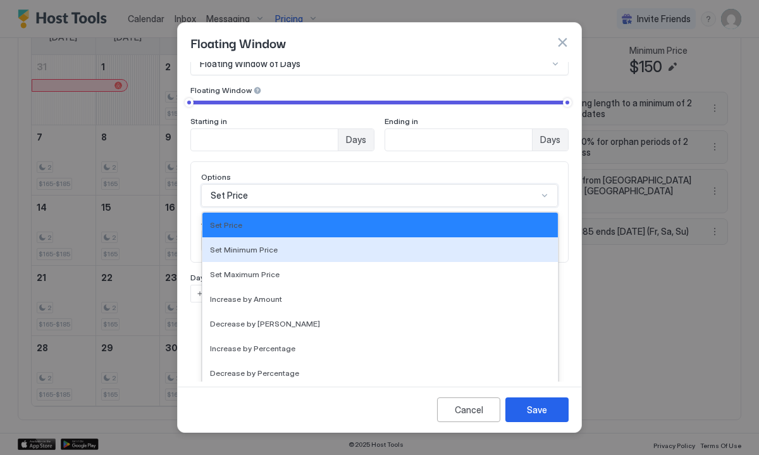
click at [316, 207] on div "Set Minimum Price, 2 of 17. 17 results available. Use Up and Down to choose opt…" at bounding box center [379, 195] width 357 height 23
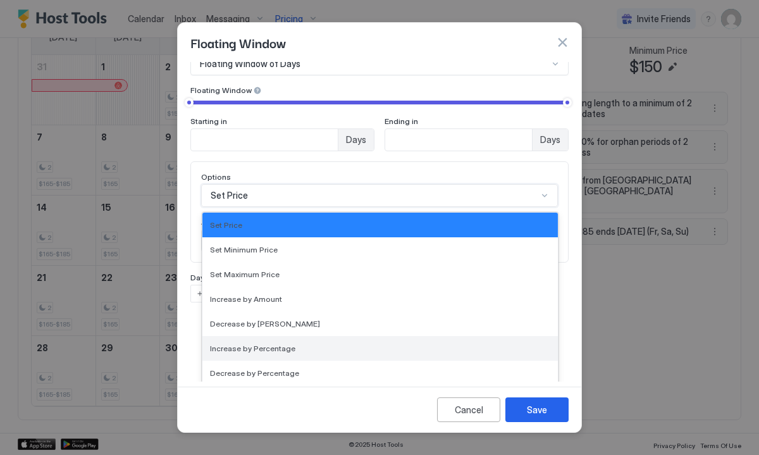
click at [273, 344] on span "Increase by Percentage" at bounding box center [252, 348] width 85 height 9
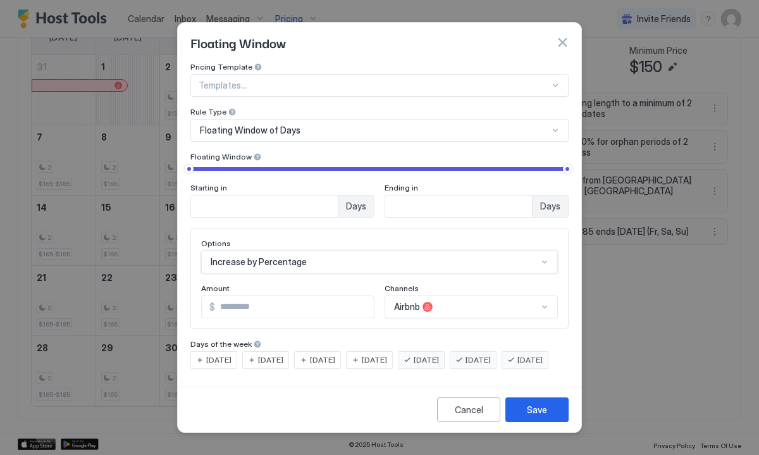
scroll to position [1, 0]
click at [261, 296] on input "***" at bounding box center [295, 307] width 157 height 22
type input "*"
type input "**"
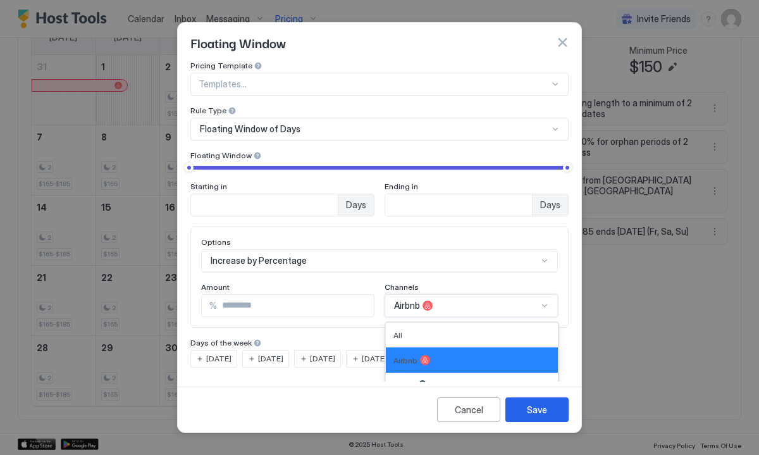
scroll to position [47, 0]
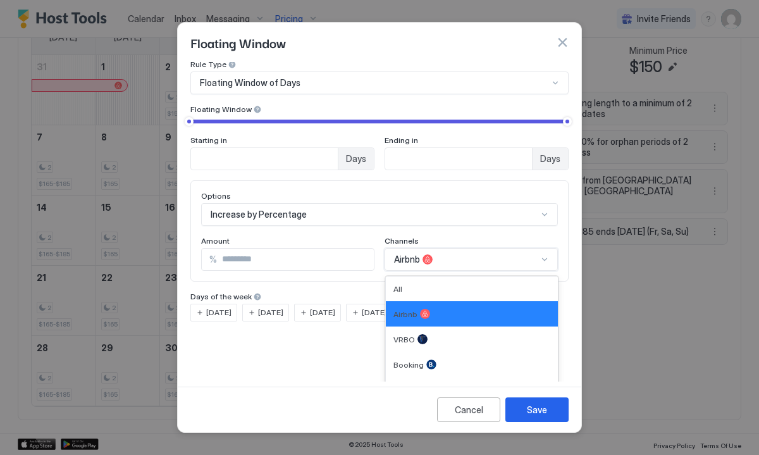
click at [545, 271] on div "Airbnb, 2 of 5. 5 results available. Use Up and Down to choose options, press E…" at bounding box center [471, 259] width 173 height 23
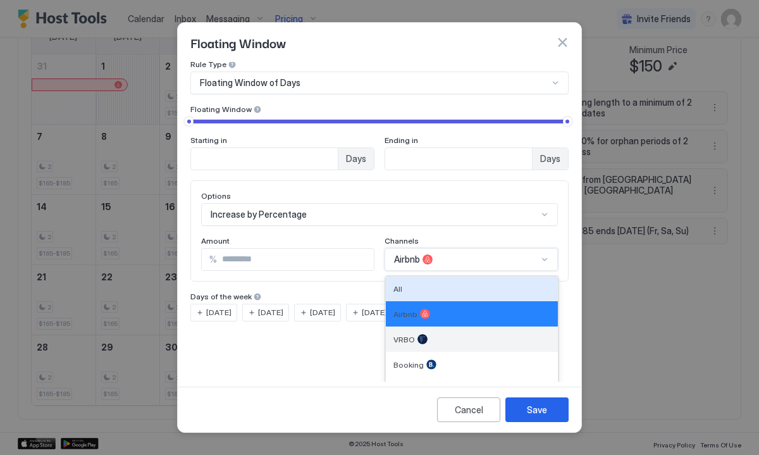
click at [470, 334] on div "VRBO" at bounding box center [472, 339] width 157 height 10
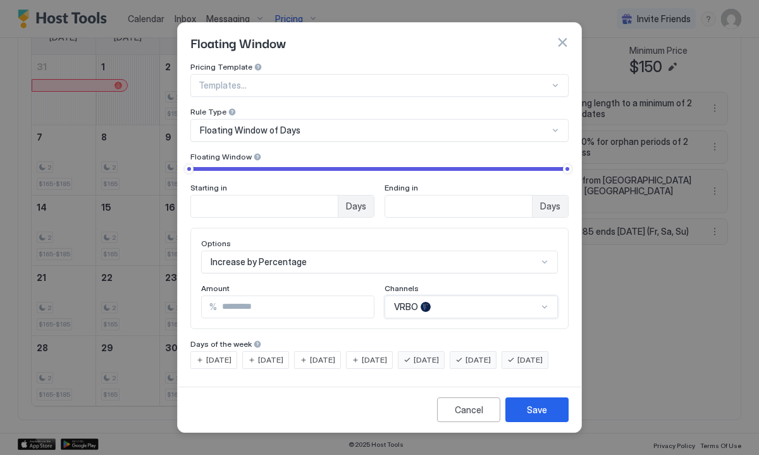
click at [547, 296] on div "option VRBO, selected. [GEOGRAPHIC_DATA]" at bounding box center [471, 307] width 173 height 23
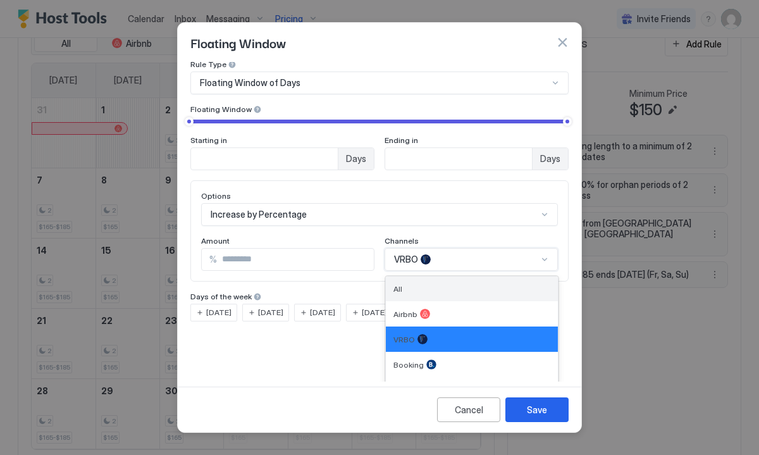
scroll to position [526, 0]
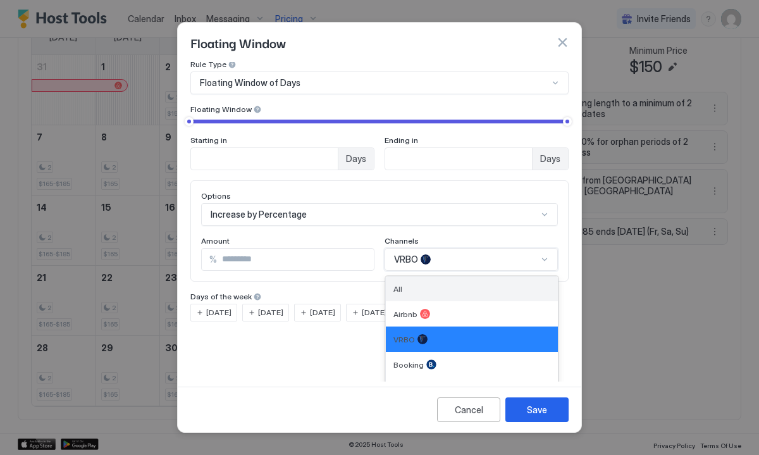
click at [409, 277] on div "All" at bounding box center [472, 289] width 172 height 25
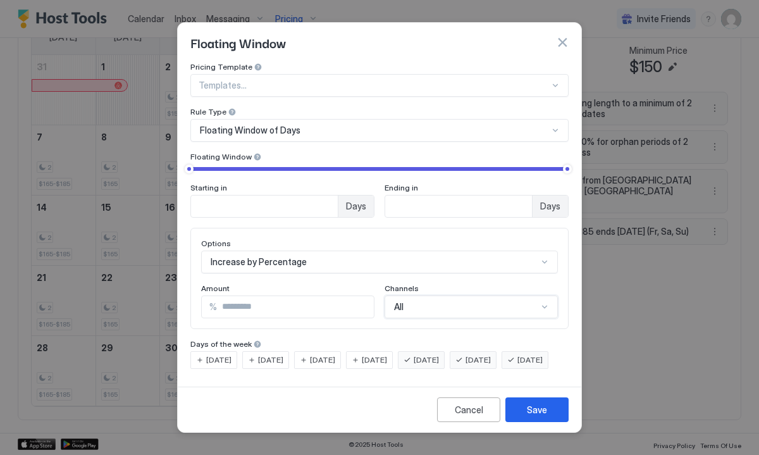
scroll to position [1, 0]
click at [521, 419] on button "Save" at bounding box center [537, 409] width 63 height 25
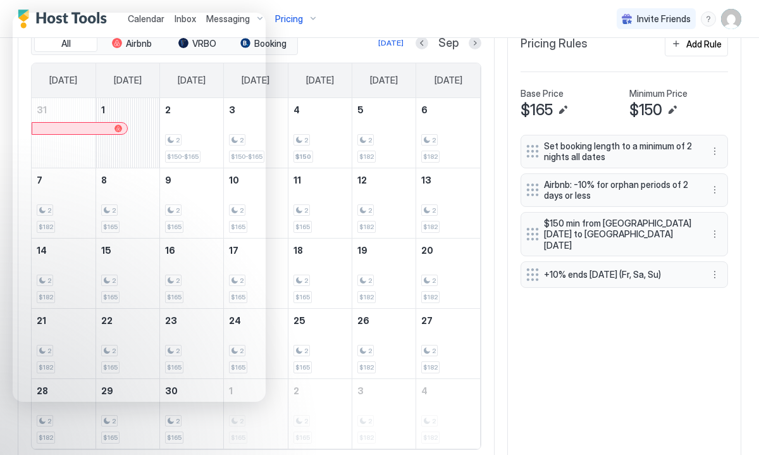
scroll to position [526, 0]
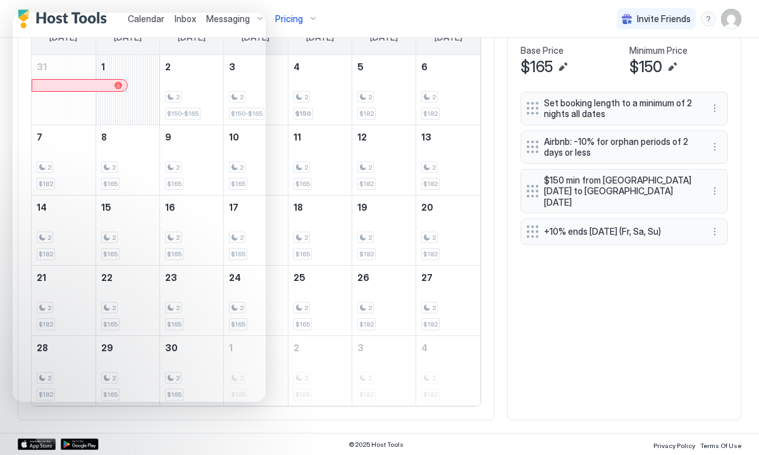
click at [704, 65] on div "$150" at bounding box center [679, 67] width 99 height 19
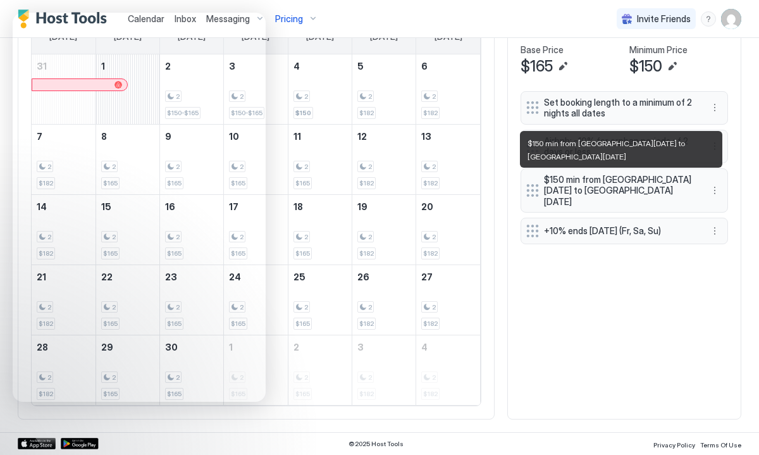
scroll to position [483, 0]
click at [621, 189] on span "$150 min from [GEOGRAPHIC_DATA][DATE] to [GEOGRAPHIC_DATA][DATE]" at bounding box center [619, 192] width 151 height 34
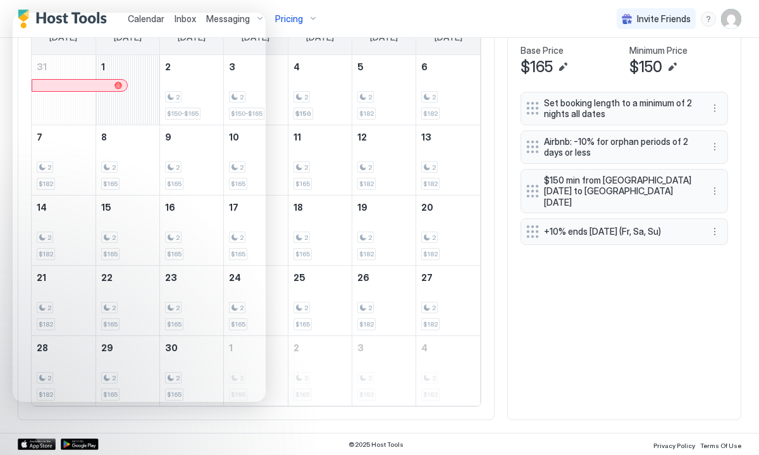
scroll to position [526, 0]
click at [714, 144] on button "More options" at bounding box center [714, 146] width 15 height 15
click at [725, 162] on div "Edit" at bounding box center [727, 163] width 28 height 9
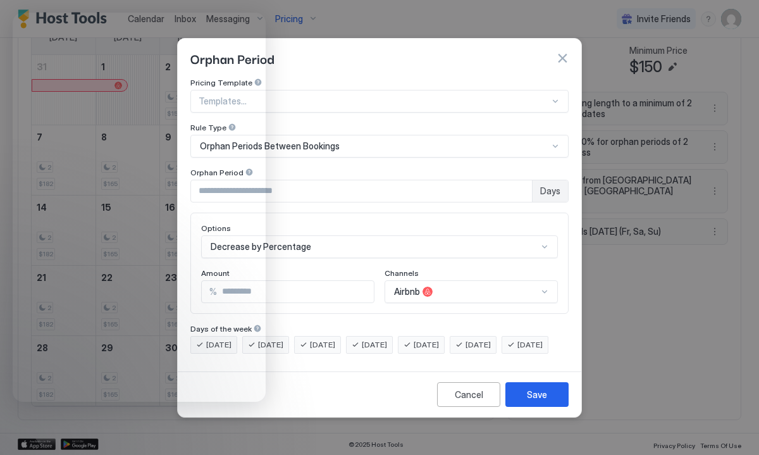
click at [543, 280] on div "Airbnb" at bounding box center [471, 291] width 173 height 23
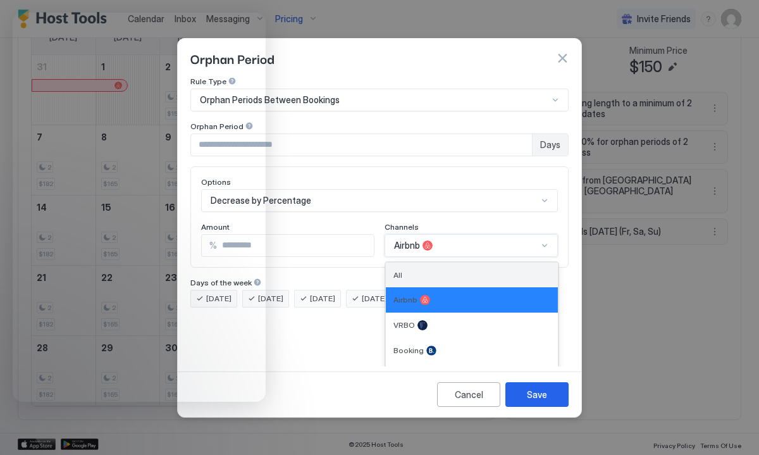
click at [430, 270] on div "All" at bounding box center [472, 274] width 157 height 9
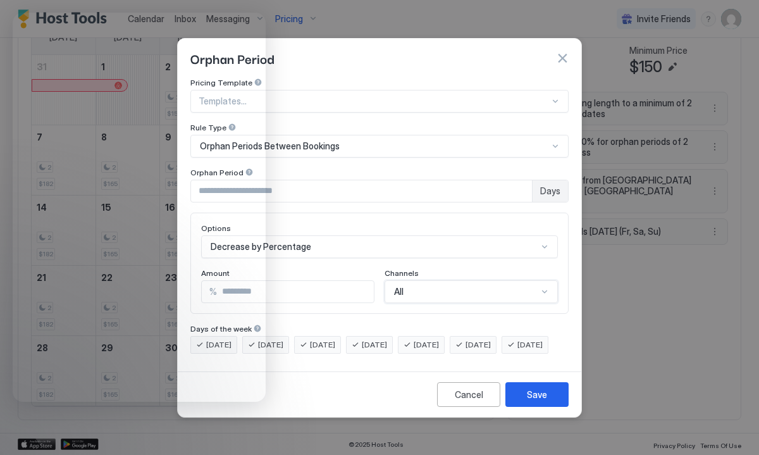
click at [375, 268] on div "Channels" at bounding box center [287, 274] width 173 height 12
click at [532, 401] on div "Save" at bounding box center [537, 394] width 20 height 13
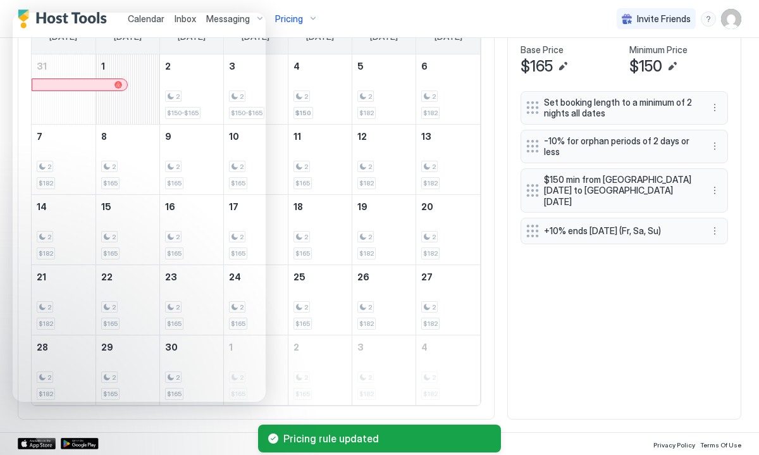
scroll to position [483, 0]
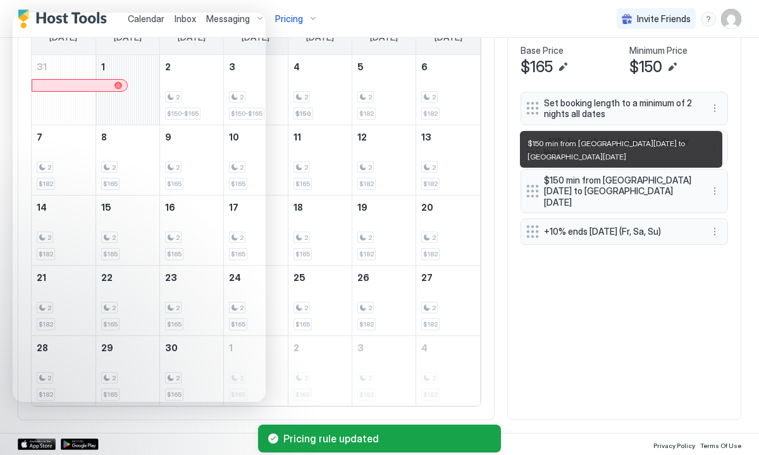
click at [585, 181] on span "$150 min from [GEOGRAPHIC_DATA][DATE] to [GEOGRAPHIC_DATA][DATE]" at bounding box center [619, 192] width 151 height 34
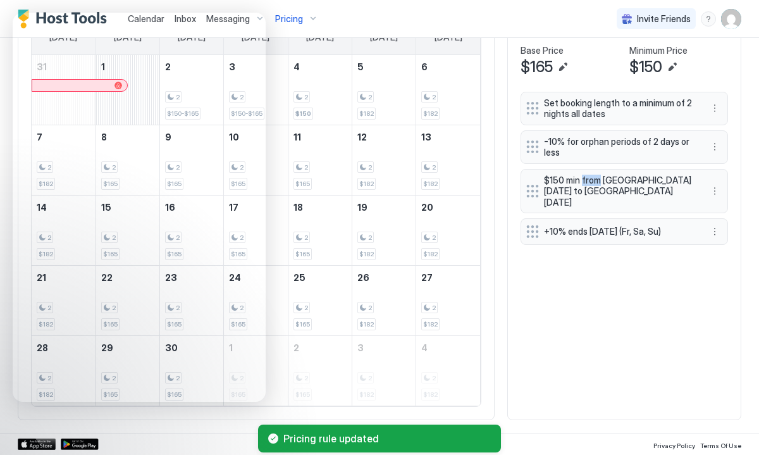
click at [585, 181] on span "$150 min from [GEOGRAPHIC_DATA][DATE] to [GEOGRAPHIC_DATA][DATE]" at bounding box center [619, 192] width 151 height 34
click at [712, 184] on button "More options" at bounding box center [714, 191] width 15 height 15
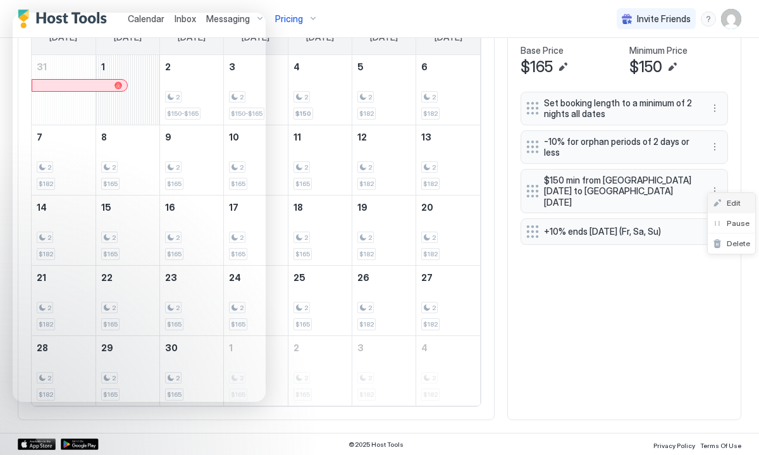
click at [731, 201] on span "Edit" at bounding box center [734, 202] width 14 height 9
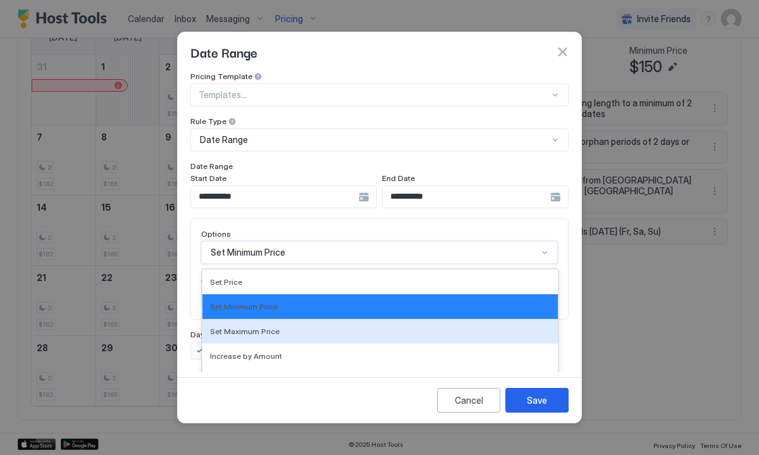
scroll to position [65, 0]
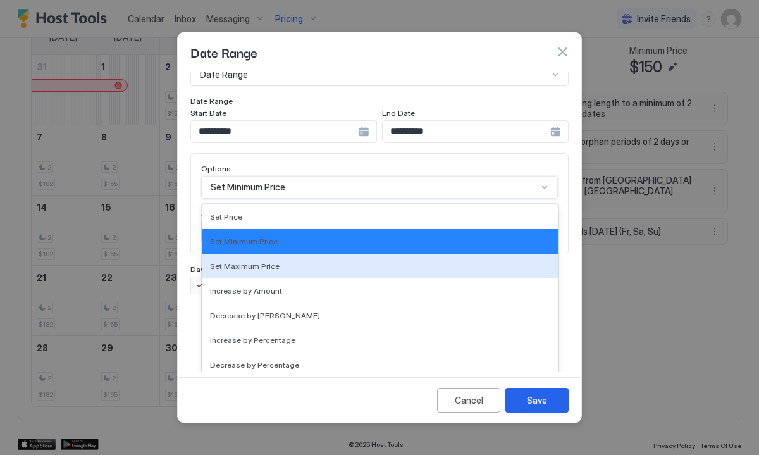
click at [442, 199] on div "Set Maximum Price, 3 of 17. 17 results available. Use Up and Down to choose opt…" at bounding box center [379, 187] width 357 height 23
click at [442, 254] on div "Set Maximum Price" at bounding box center [380, 266] width 356 height 25
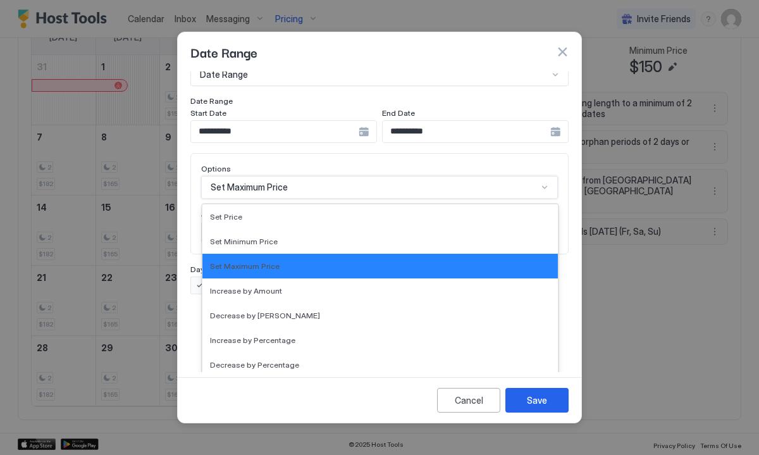
click at [543, 199] on div "option Set Maximum Price, selected. Set Maximum Price selected, 3 of 17. 17 res…" at bounding box center [379, 187] width 357 height 23
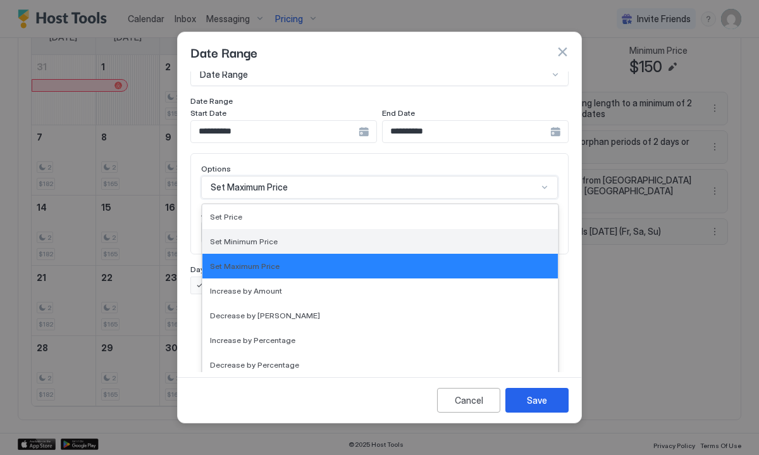
click at [488, 237] on div "Set Minimum Price" at bounding box center [380, 241] width 340 height 9
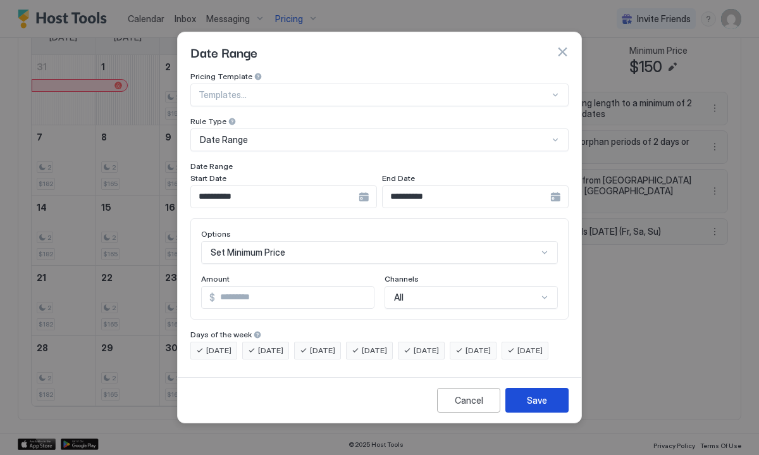
click at [545, 407] on div "Save" at bounding box center [537, 400] width 20 height 13
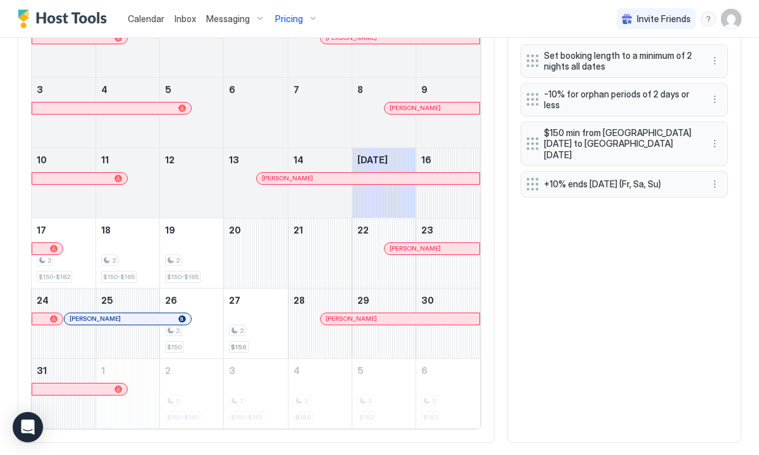
scroll to position [532, 0]
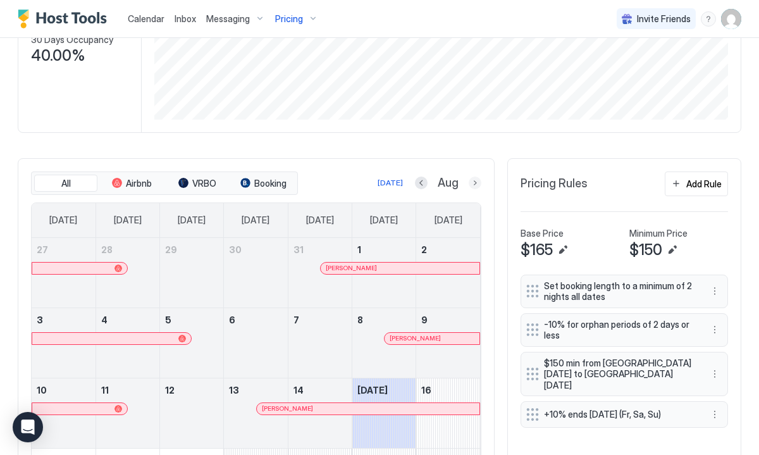
click at [474, 177] on button "Next month" at bounding box center [475, 183] width 13 height 13
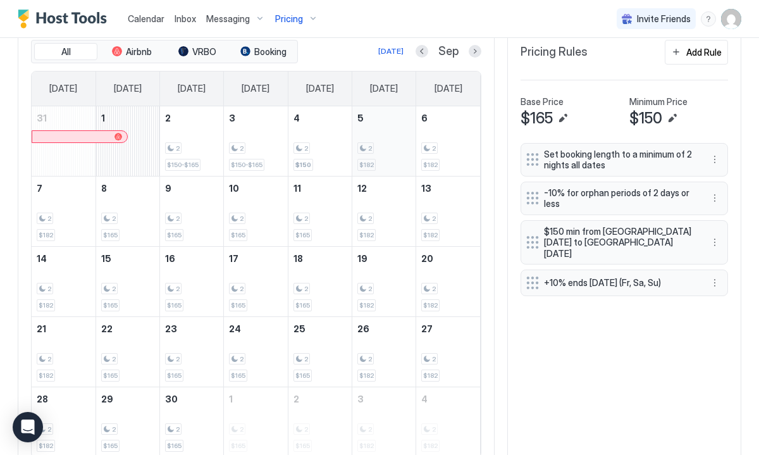
scroll to position [518, 0]
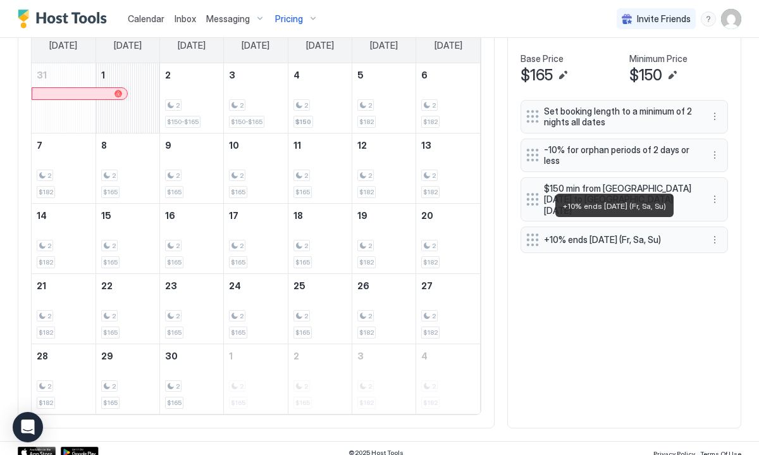
click at [592, 234] on span "+10% ends [DATE] (Fr, Sa, Su)" at bounding box center [619, 239] width 151 height 11
click at [714, 232] on button "More options" at bounding box center [714, 239] width 15 height 15
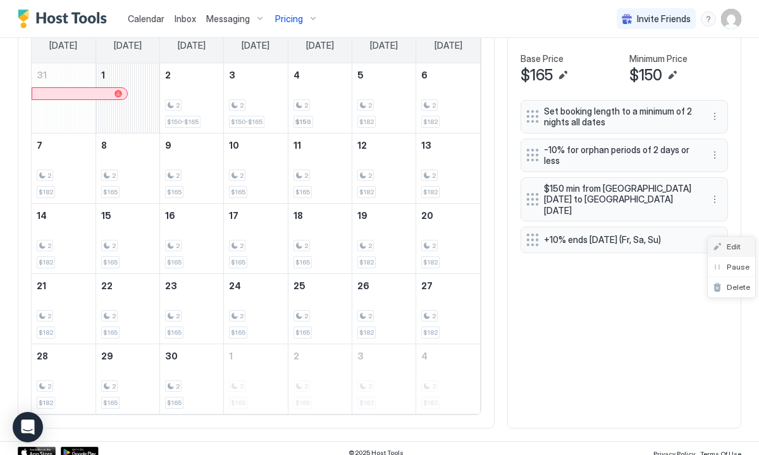
click at [732, 250] on span "Edit" at bounding box center [734, 246] width 14 height 9
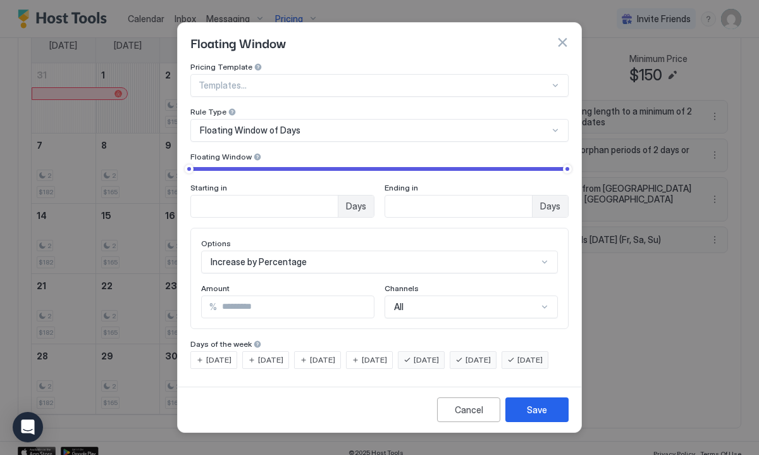
scroll to position [66, 0]
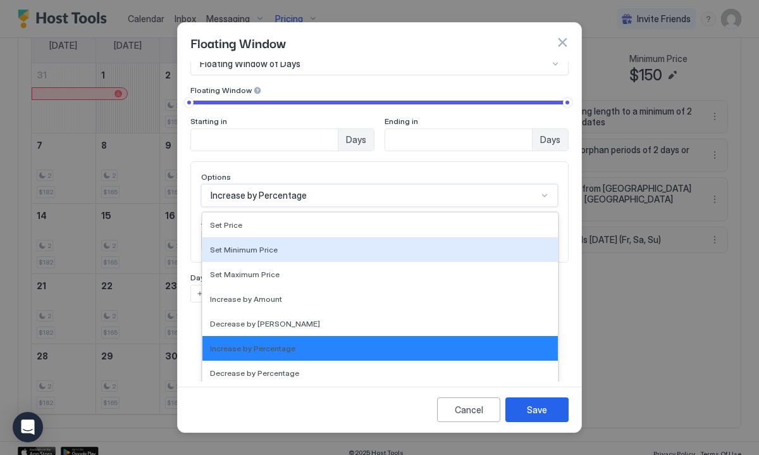
click at [318, 207] on div "Set Minimum Price, 2 of 17. 17 results available. Use Up and Down to choose opt…" at bounding box center [379, 195] width 357 height 23
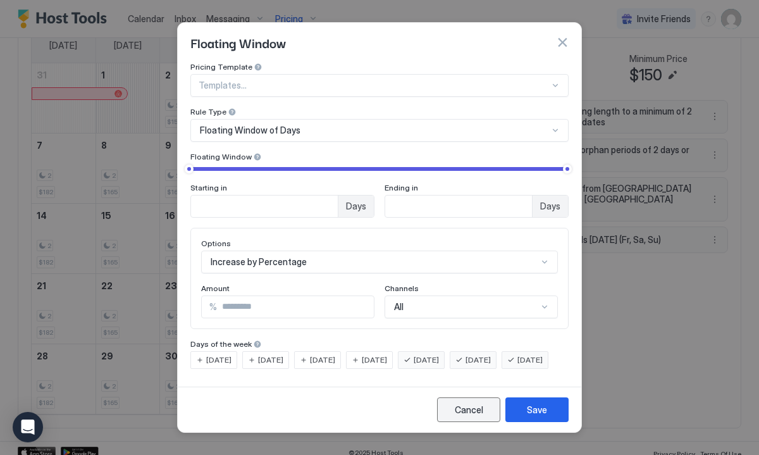
scroll to position [1, 0]
click at [477, 416] on div "Cancel" at bounding box center [469, 409] width 28 height 13
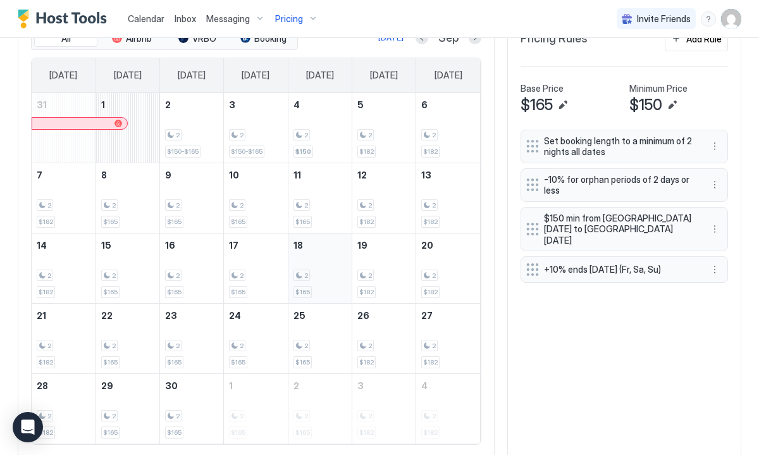
scroll to position [482, 0]
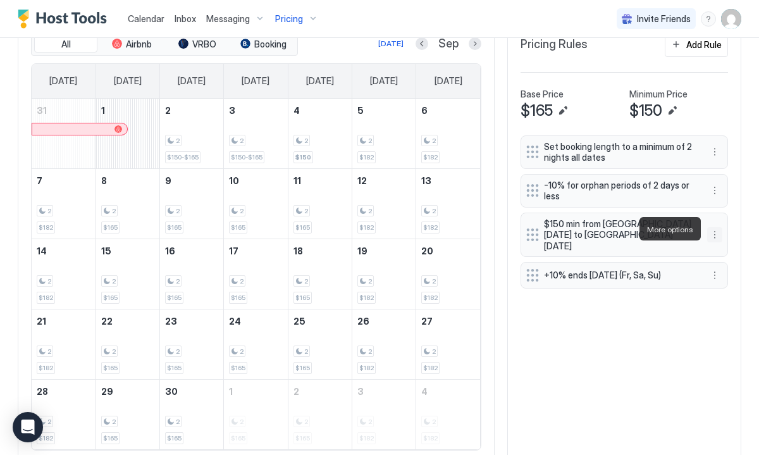
click at [718, 229] on button "More options" at bounding box center [714, 234] width 15 height 15
click at [728, 249] on span "Edit" at bounding box center [734, 246] width 14 height 9
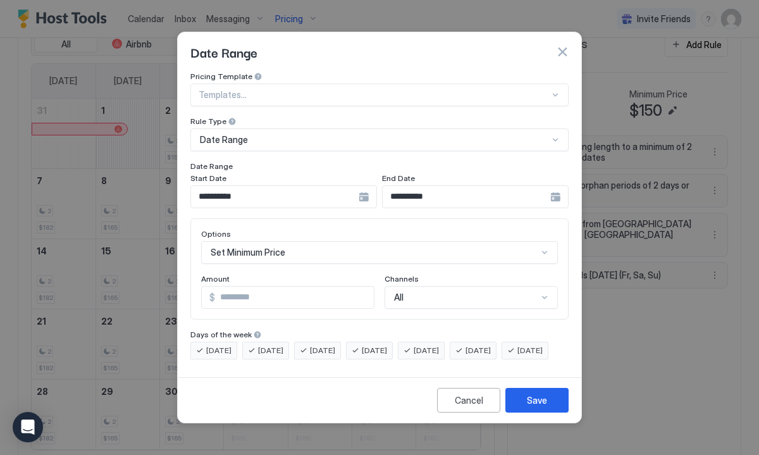
scroll to position [65, 0]
click at [333, 242] on div "Set Minimum Price" at bounding box center [379, 252] width 357 height 23
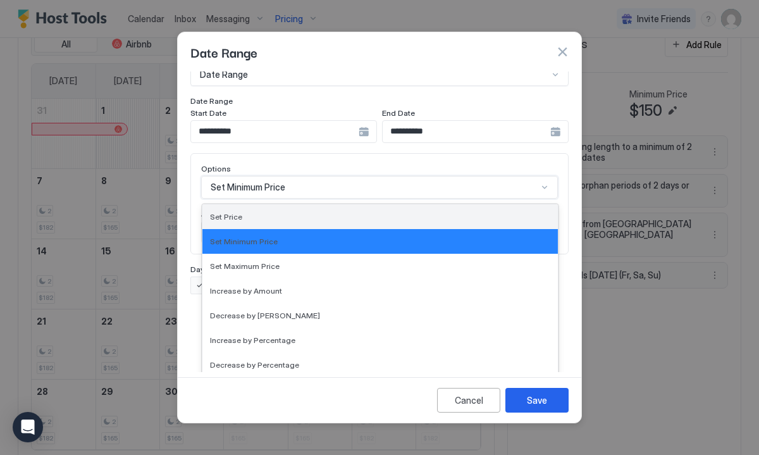
click at [321, 204] on div "Set Price" at bounding box center [380, 216] width 356 height 25
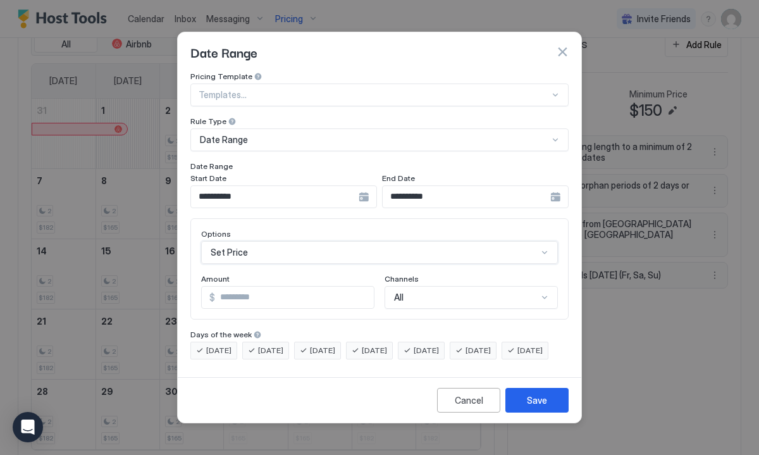
scroll to position [0, 0]
click at [535, 407] on div "Save" at bounding box center [537, 400] width 20 height 13
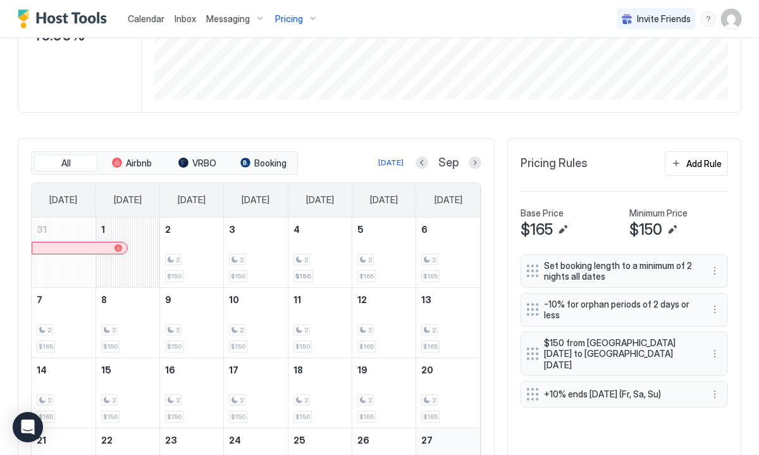
scroll to position [293, 0]
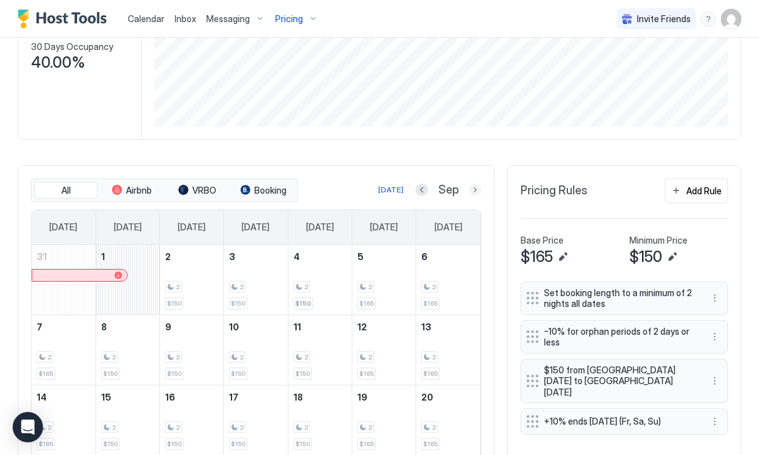
click at [475, 189] on button "Next month" at bounding box center [475, 190] width 13 height 13
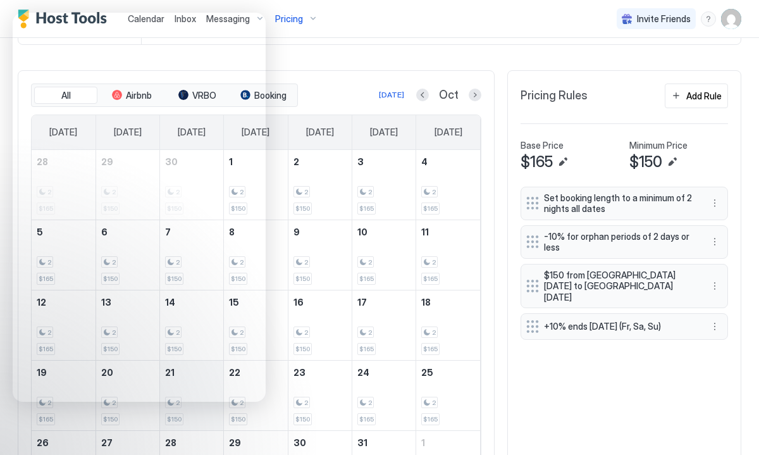
scroll to position [345, 0]
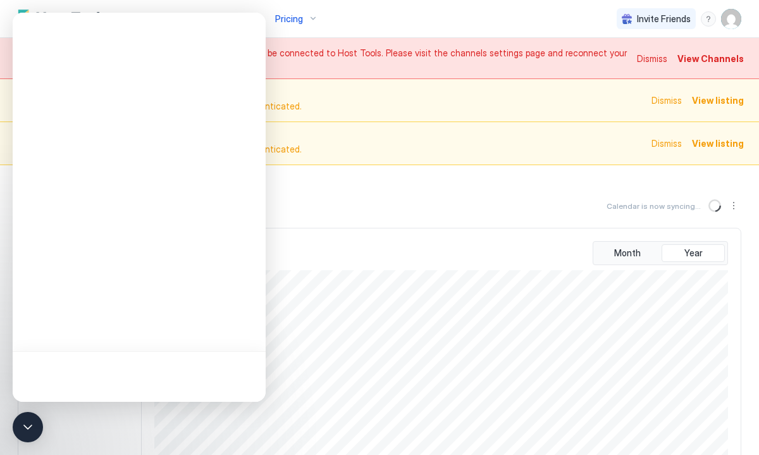
scroll to position [192, 576]
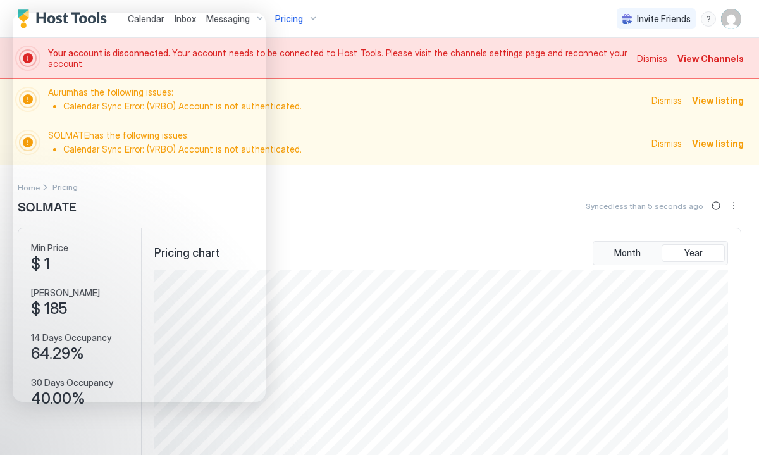
click at [368, 235] on div "Pricing chart Month Year" at bounding box center [441, 351] width 599 height 247
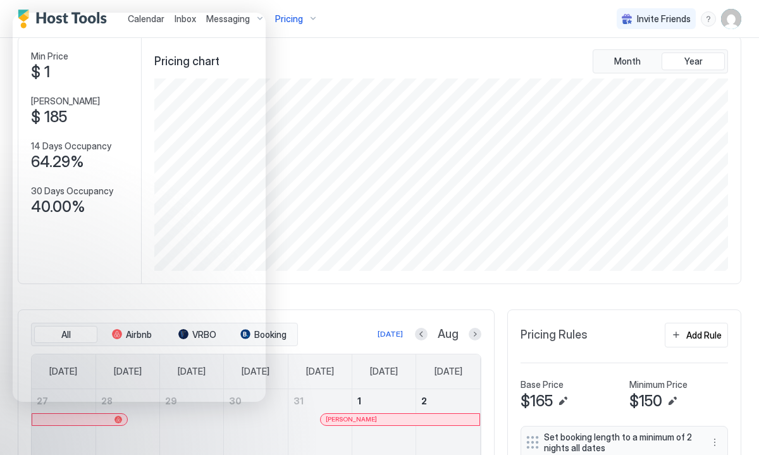
scroll to position [0, 0]
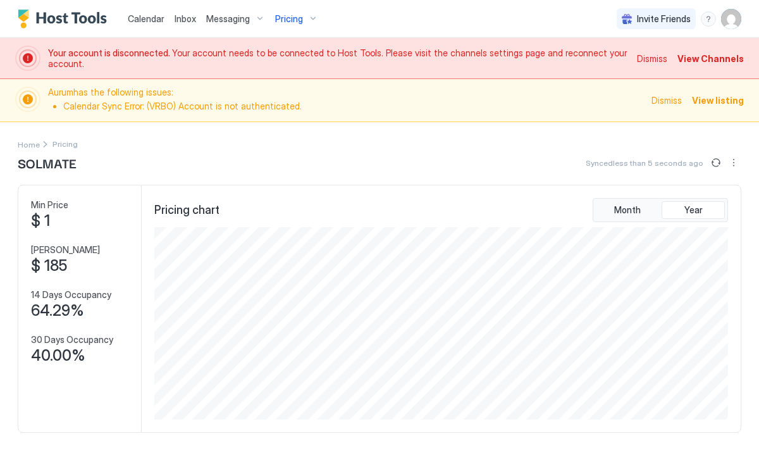
click at [706, 58] on span "View Channels" at bounding box center [711, 58] width 66 height 13
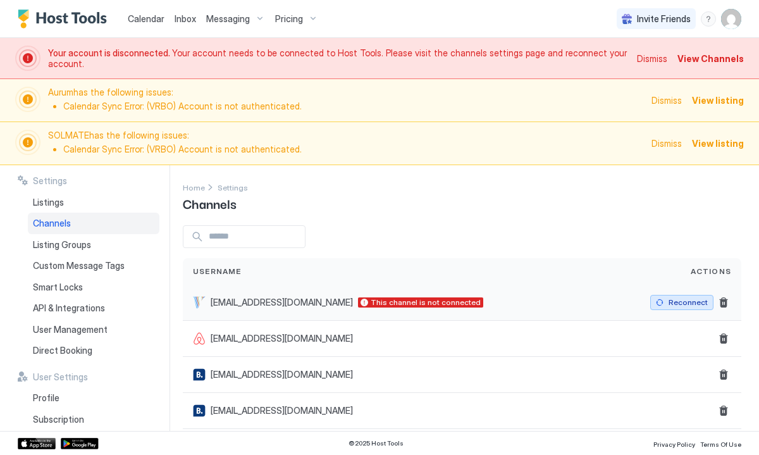
click at [691, 304] on div "Reconnect" at bounding box center [688, 302] width 39 height 11
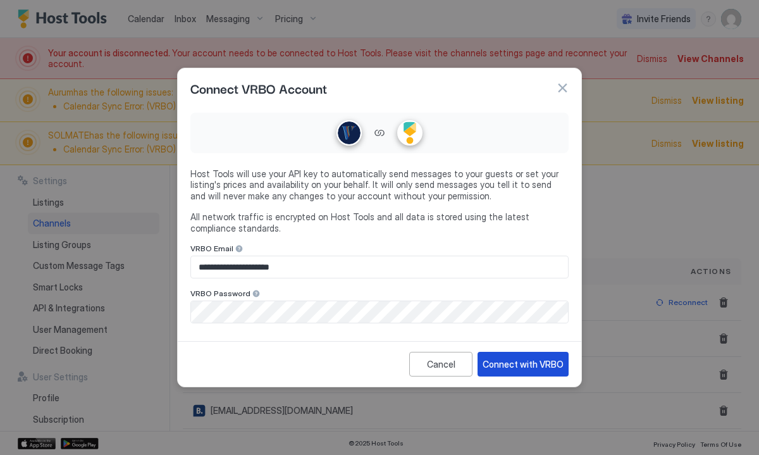
click at [517, 364] on div "Connect with VRBO" at bounding box center [523, 364] width 81 height 13
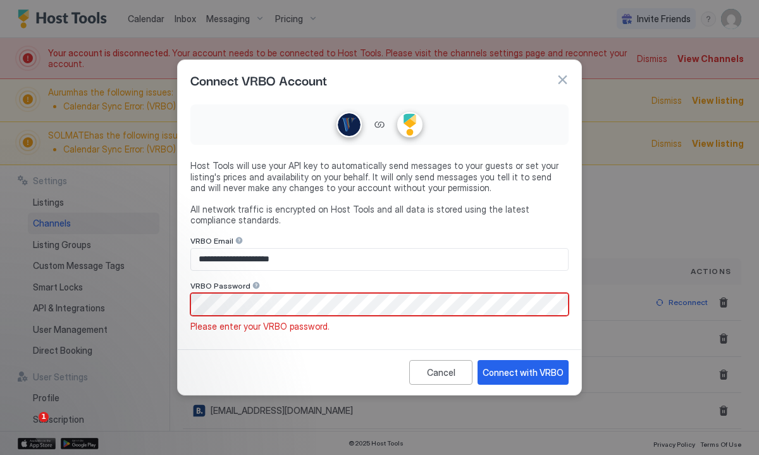
click at [212, 246] on span "VRBO Password" at bounding box center [211, 240] width 43 height 9
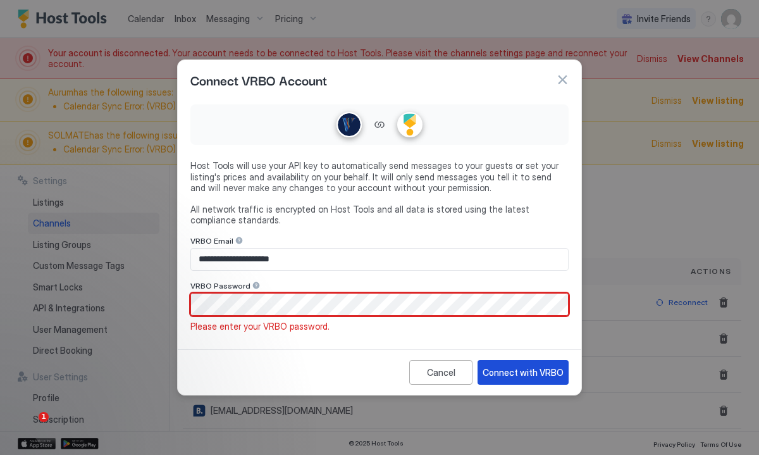
click at [518, 372] on div "Connect with VRBO" at bounding box center [523, 372] width 81 height 13
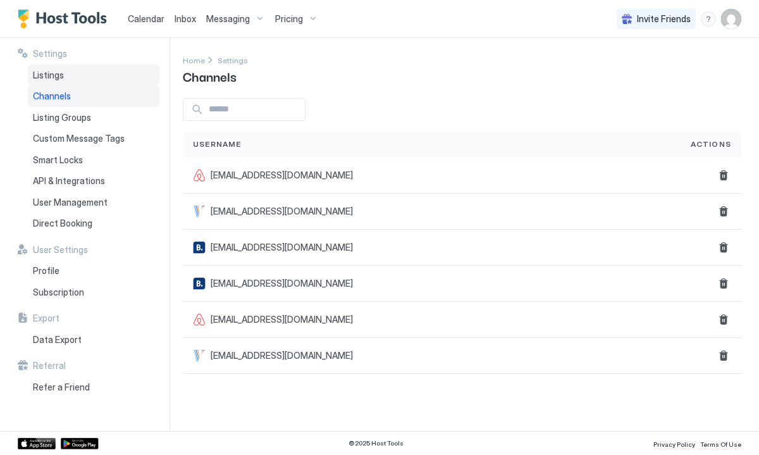
click at [55, 76] on span "Listings" at bounding box center [48, 75] width 31 height 11
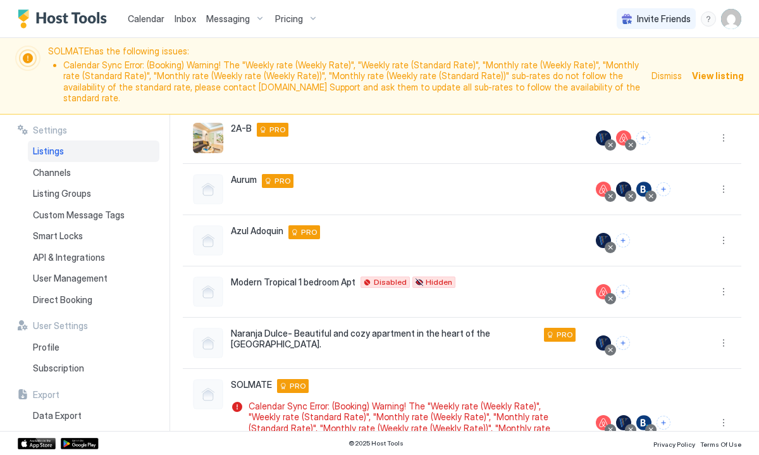
scroll to position [275, 0]
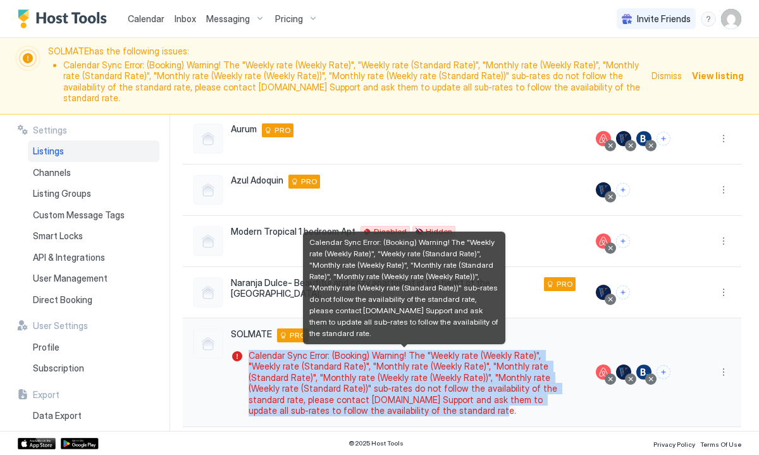
drag, startPoint x: 250, startPoint y: 344, endPoint x: 357, endPoint y: 401, distance: 121.5
click at [358, 402] on span "Calendar Sync Error: (Booking) Warning! The "Weekly rate (Weekly Rate)", "Weekl…" at bounding box center [410, 383] width 322 height 66
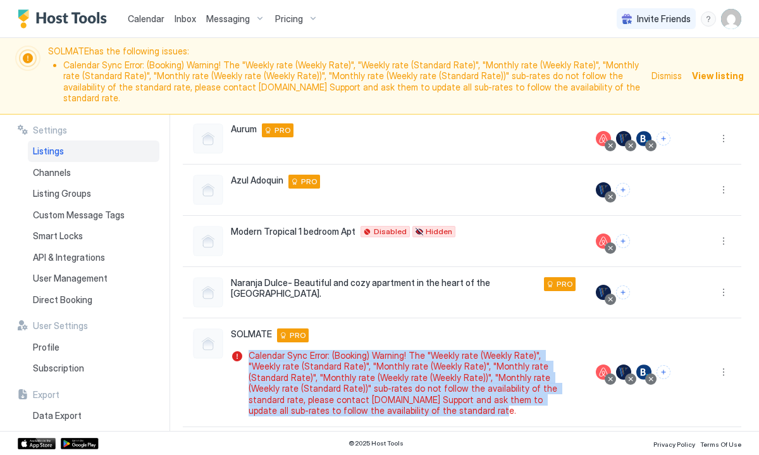
copy span "Calendar Sync Error: (Booking) Warning! The "Weekly rate (Weekly Rate)", "Weekl…"
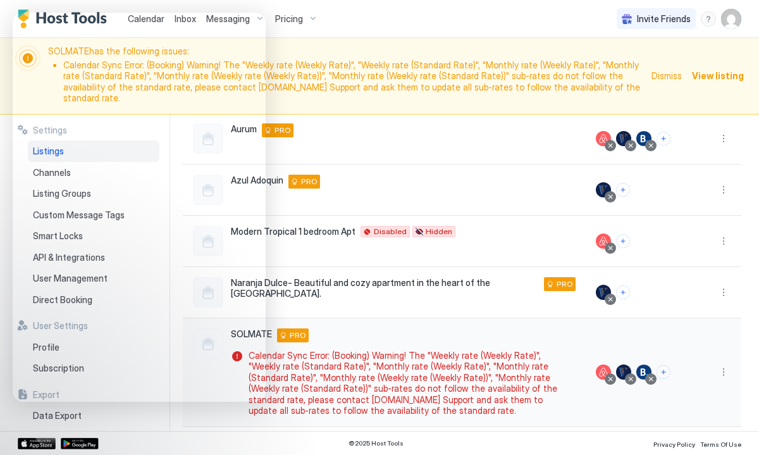
click at [453, 328] on div "SOLMATE 1020 Ashford Avenue Apt. 212, San Juan, San Juan 00907 PR PRO" at bounding box center [403, 335] width 345 height 14
click at [654, 376] on div at bounding box center [651, 379] width 6 height 6
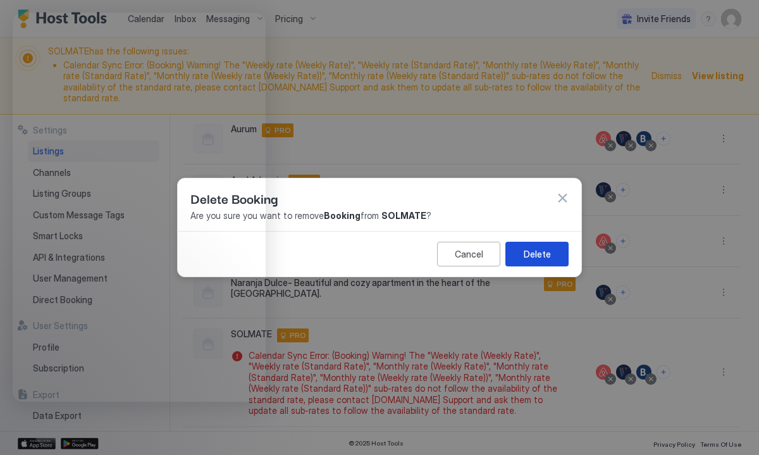
click at [532, 256] on div "Delete" at bounding box center [537, 253] width 27 height 13
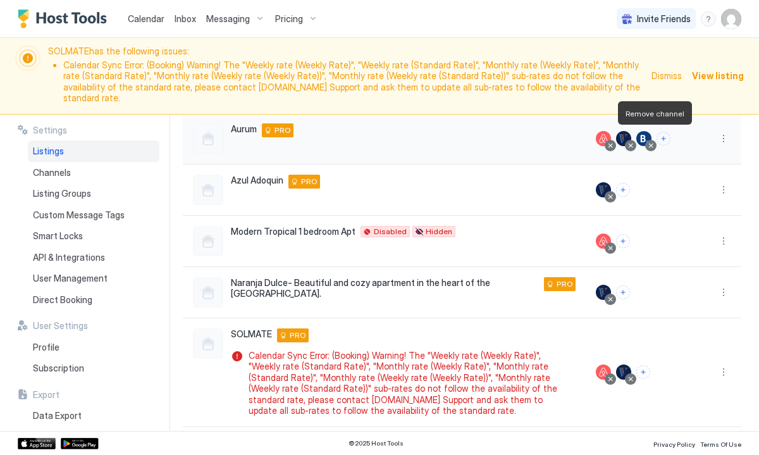
click at [652, 142] on div at bounding box center [651, 145] width 6 height 6
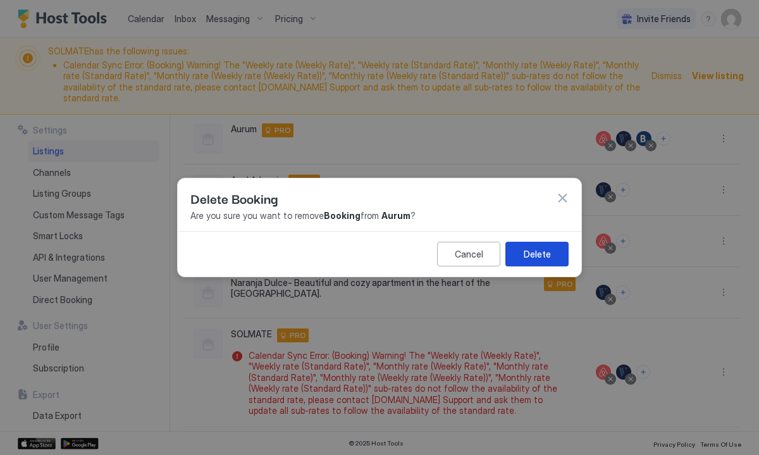
click at [541, 252] on div "Delete" at bounding box center [537, 253] width 27 height 13
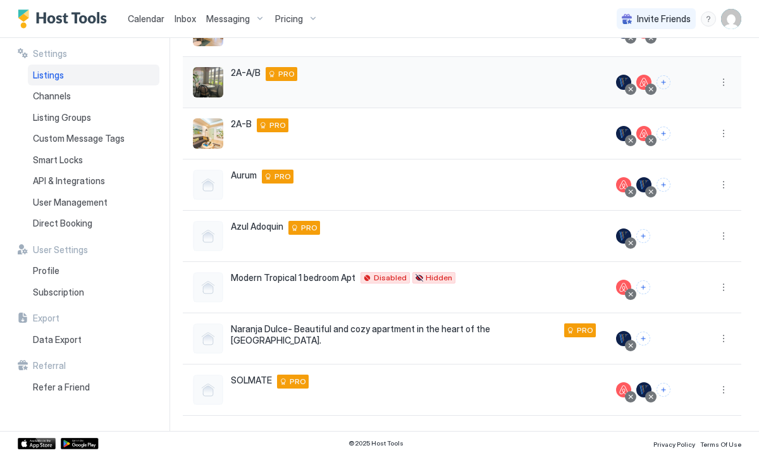
scroll to position [0, 0]
